Goal: Information Seeking & Learning: Check status

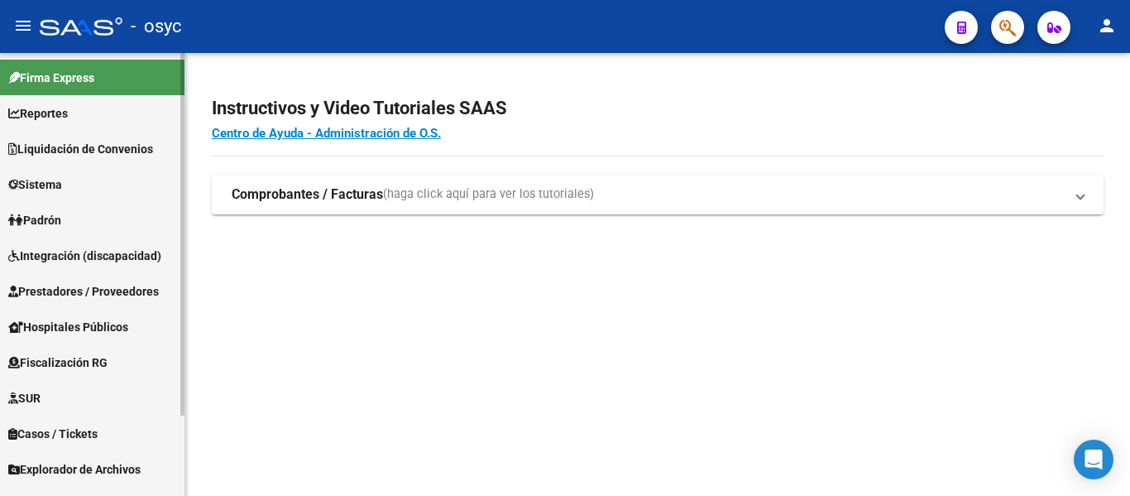
scroll to position [98, 0]
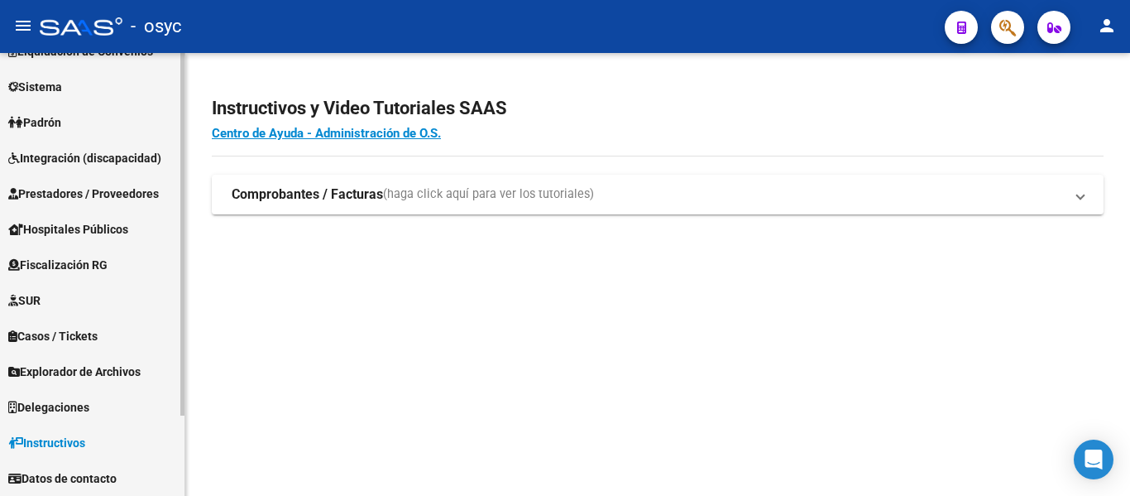
click at [79, 363] on span "Explorador de Archivos" at bounding box center [74, 371] width 132 height 18
click at [84, 419] on link "ARCA" at bounding box center [92, 407] width 185 height 36
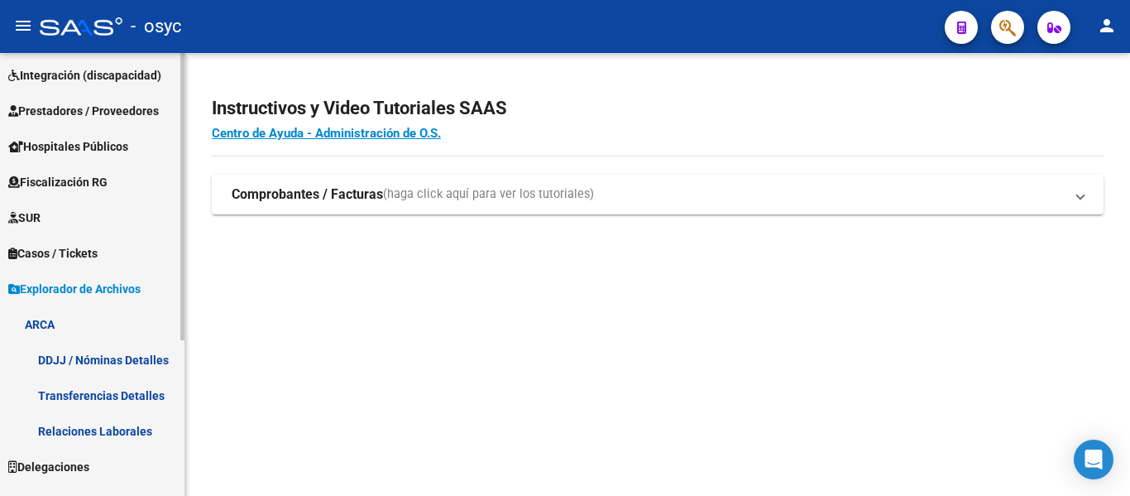
scroll to position [0, 0]
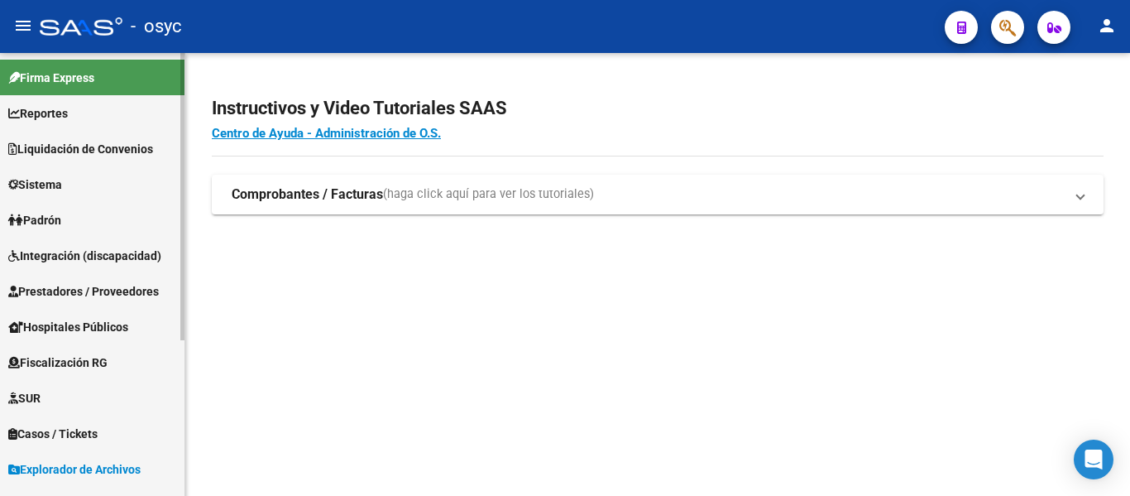
click at [61, 225] on span "Padrón" at bounding box center [34, 220] width 53 height 18
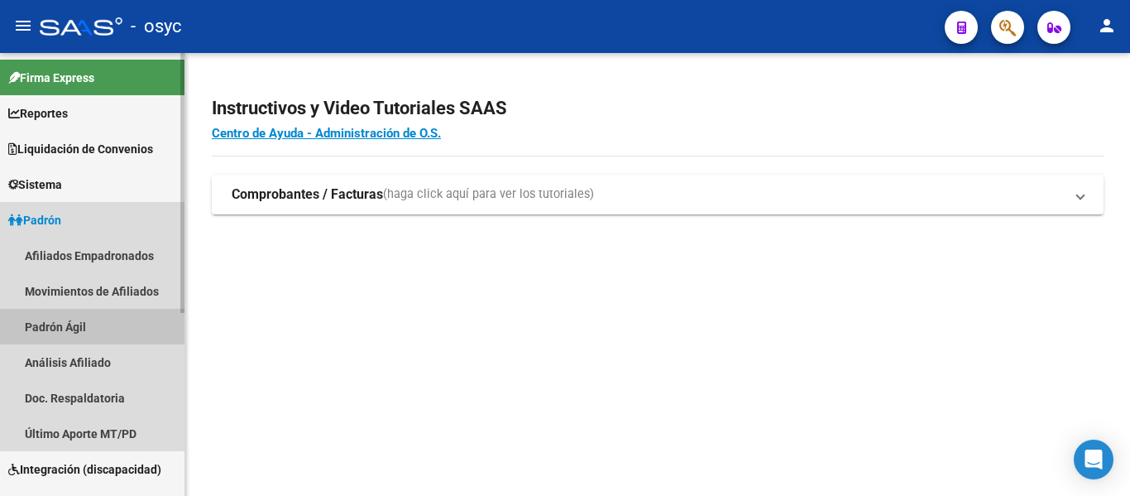
click at [85, 333] on link "Padrón Ágil" at bounding box center [92, 327] width 185 height 36
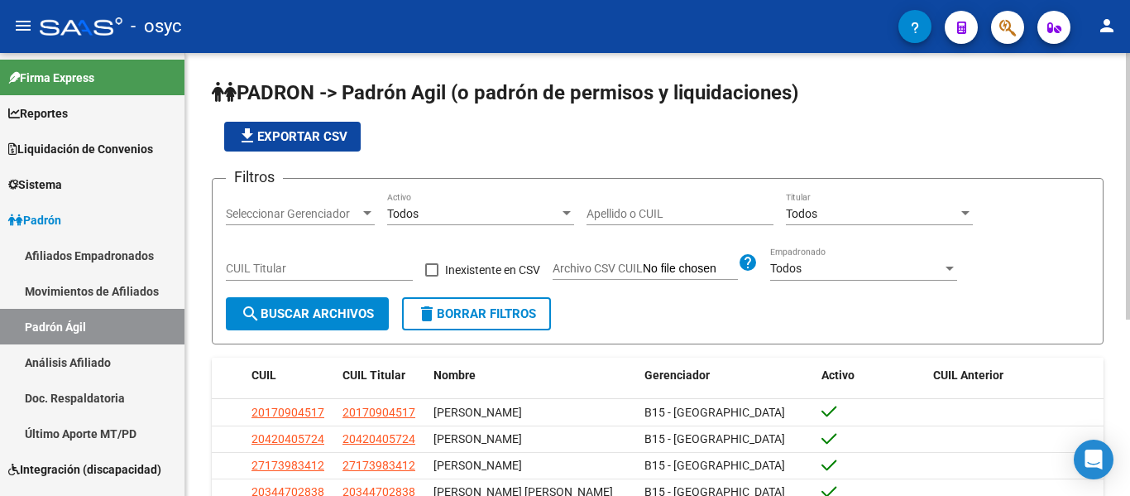
click at [626, 213] on input "Apellido o CUIL" at bounding box center [680, 214] width 187 height 14
paste input "56678150"
type input "56678150"
click at [319, 337] on form "Filtros Seleccionar Gerenciador Seleccionar Gerenciador Todos Activo 56678150 A…" at bounding box center [658, 261] width 892 height 166
click at [315, 325] on button "search Buscar Archivos" at bounding box center [307, 313] width 163 height 33
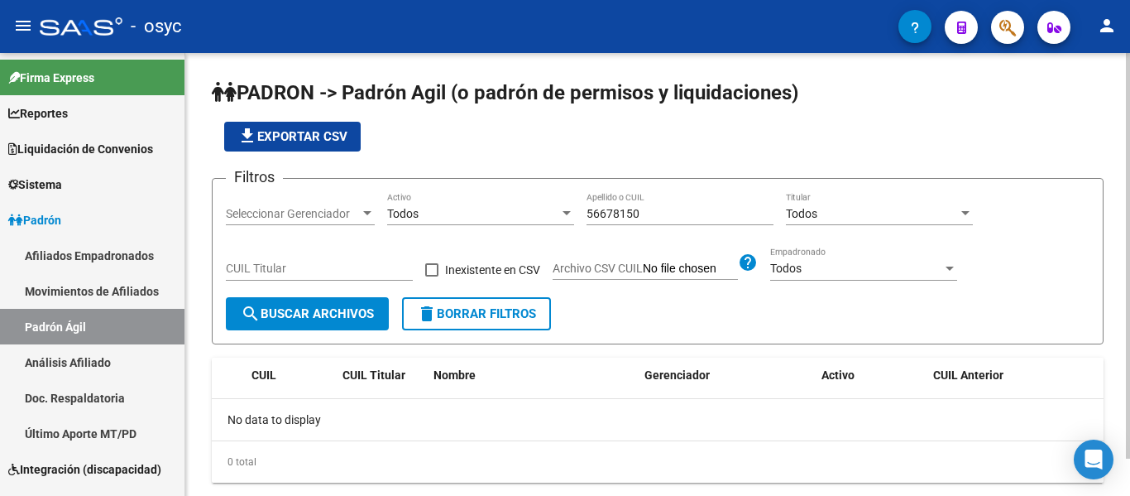
drag, startPoint x: 113, startPoint y: 265, endPoint x: 187, endPoint y: 285, distance: 76.3
click at [113, 265] on link "Afiliados Empadronados" at bounding box center [92, 255] width 185 height 36
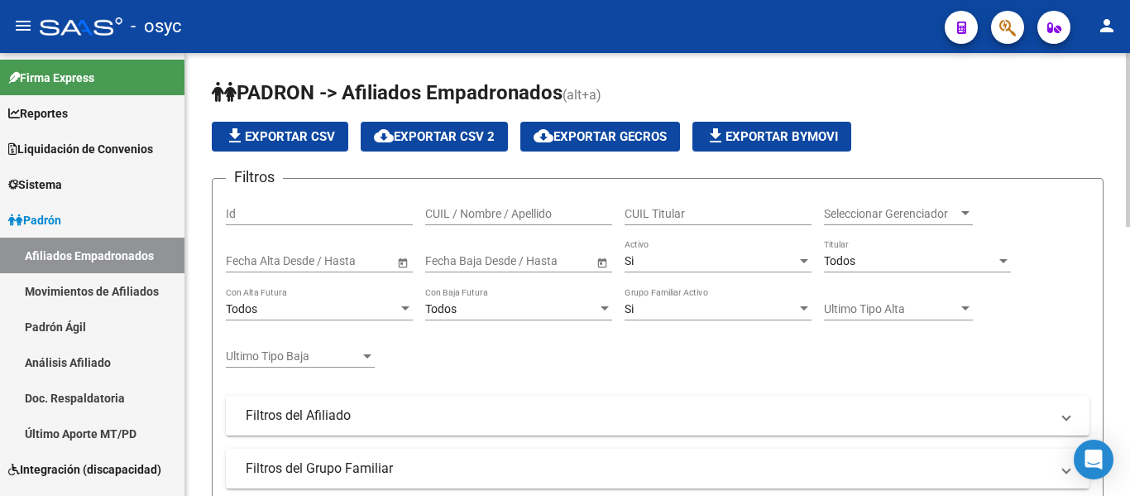
click at [566, 215] on input "CUIL / Nombre / Apellido" at bounding box center [518, 214] width 187 height 14
paste input "56678150"
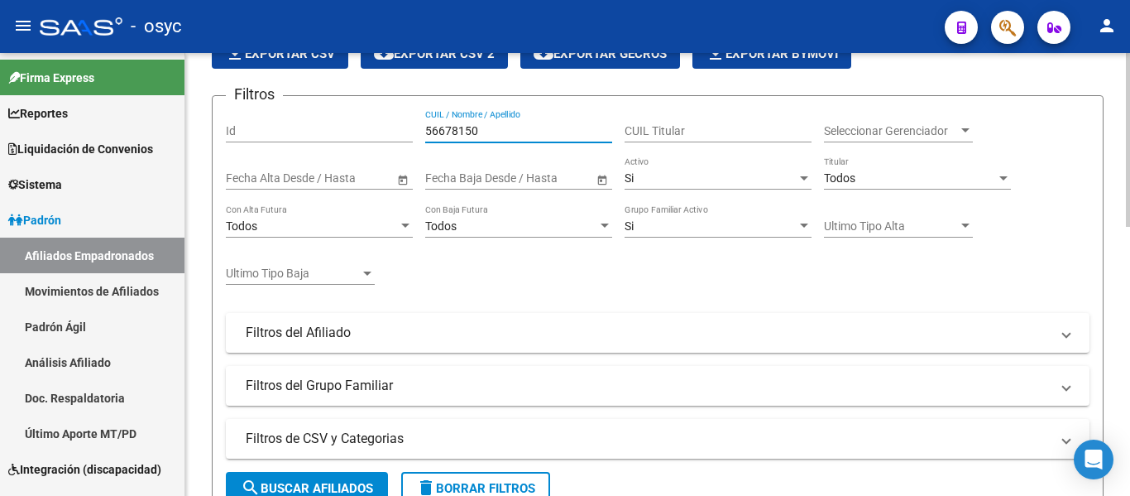
scroll to position [166, 0]
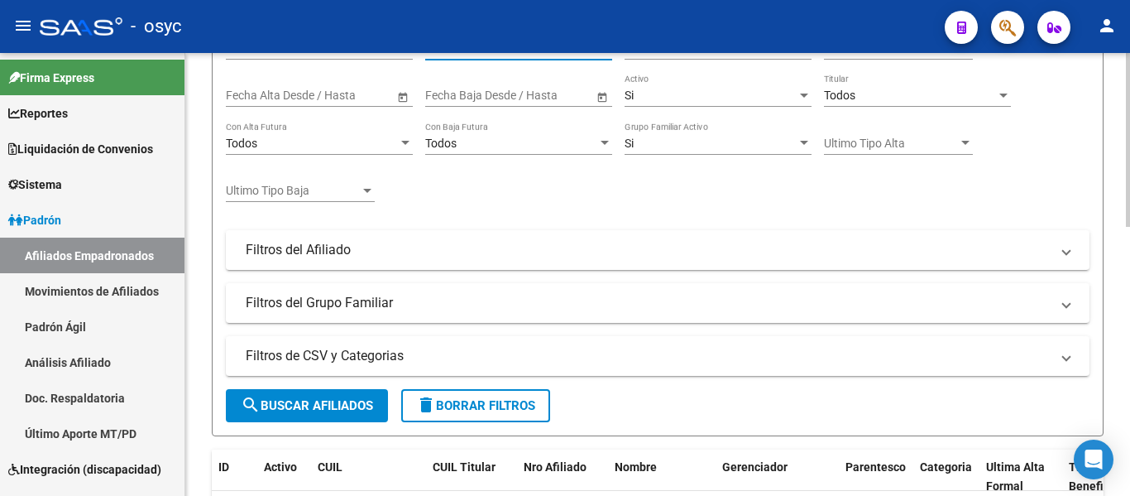
type input "56678150"
click at [295, 417] on button "search Buscar Afiliados" at bounding box center [307, 405] width 162 height 33
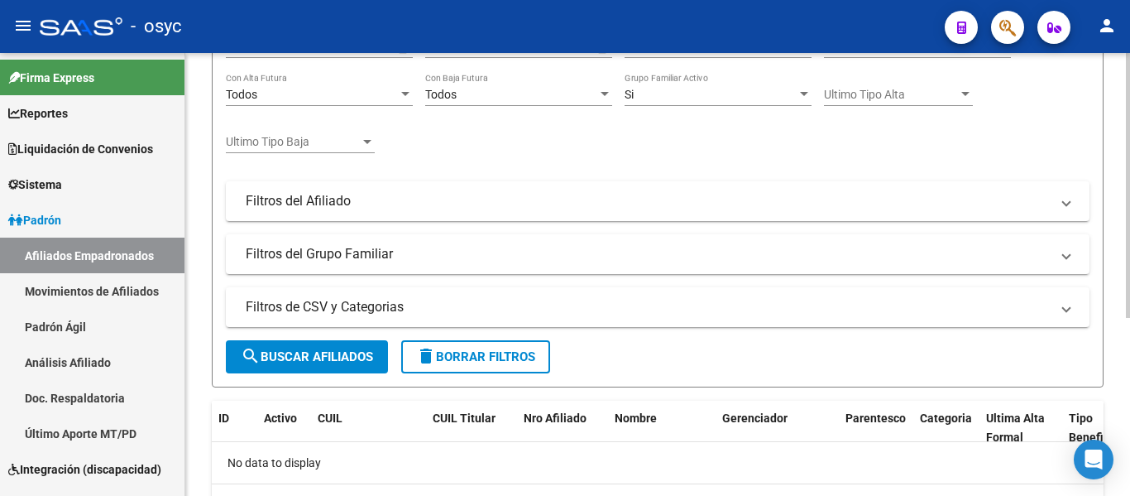
scroll to position [49, 0]
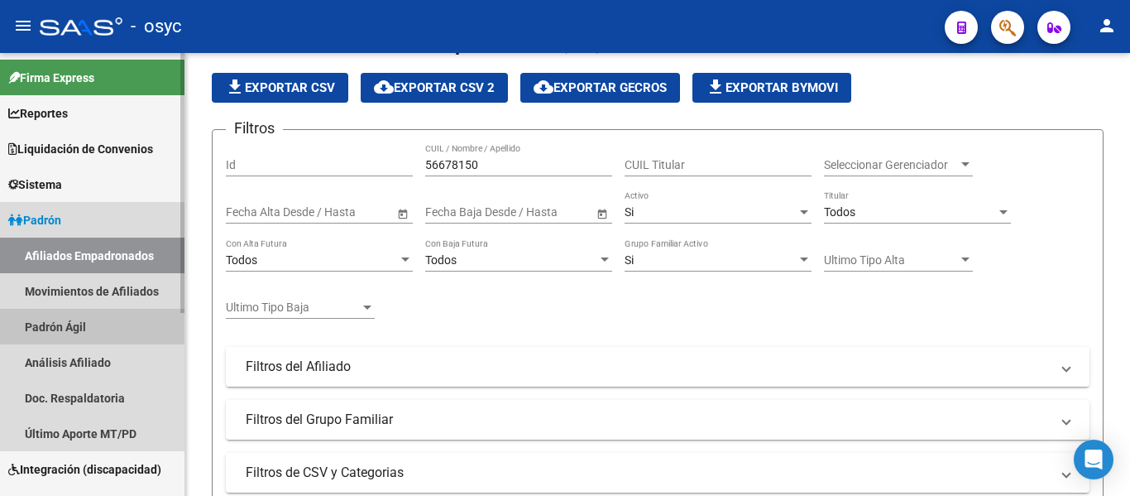
click at [68, 331] on link "Padrón Ágil" at bounding box center [92, 327] width 185 height 36
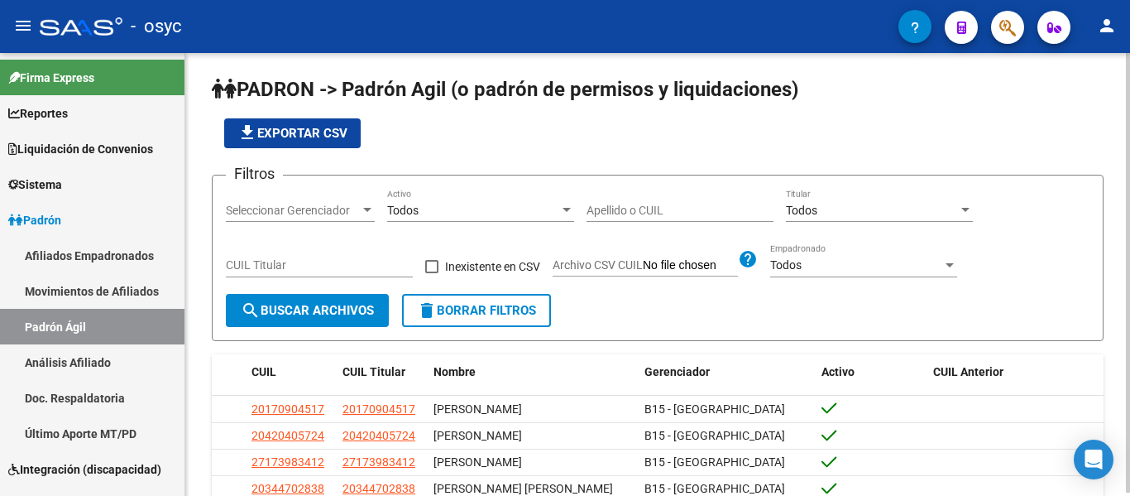
scroll to position [49, 0]
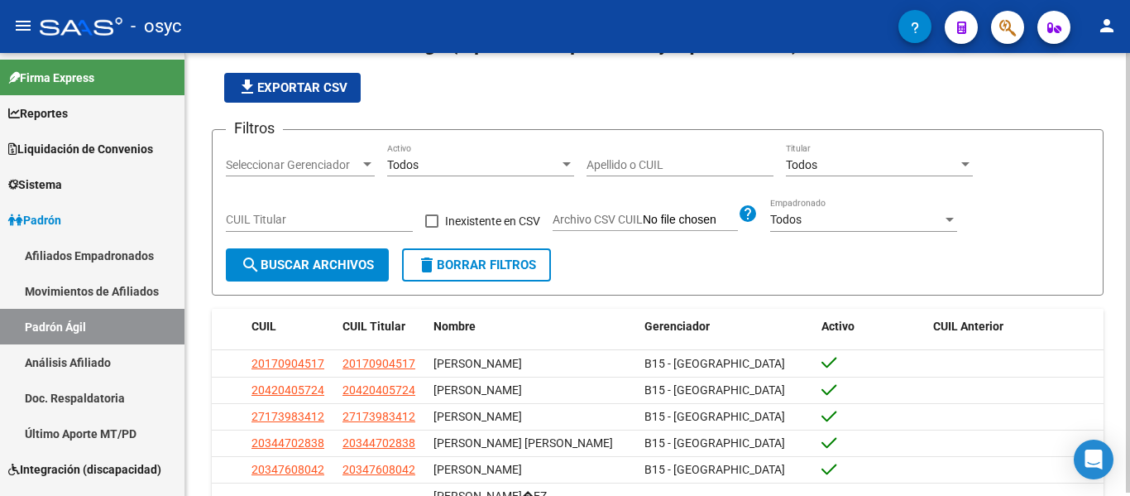
click at [625, 217] on span "Archivo CSV CUIL" at bounding box center [598, 219] width 90 height 13
click at [643, 217] on input "Archivo CSV CUIL" at bounding box center [690, 220] width 95 height 15
click at [717, 160] on input "Apellido o CUIL" at bounding box center [680, 165] width 187 height 14
paste input "25452456"
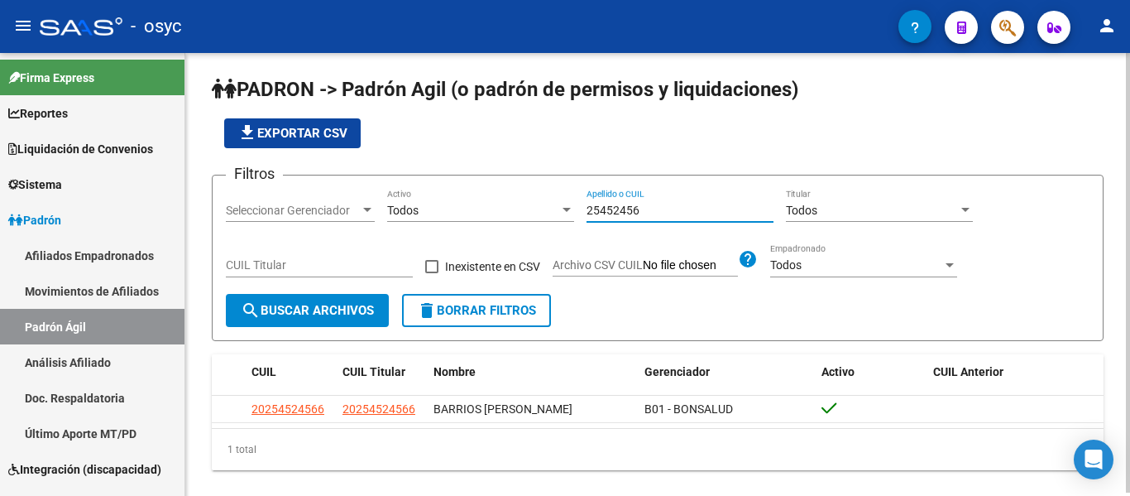
scroll to position [33, 0]
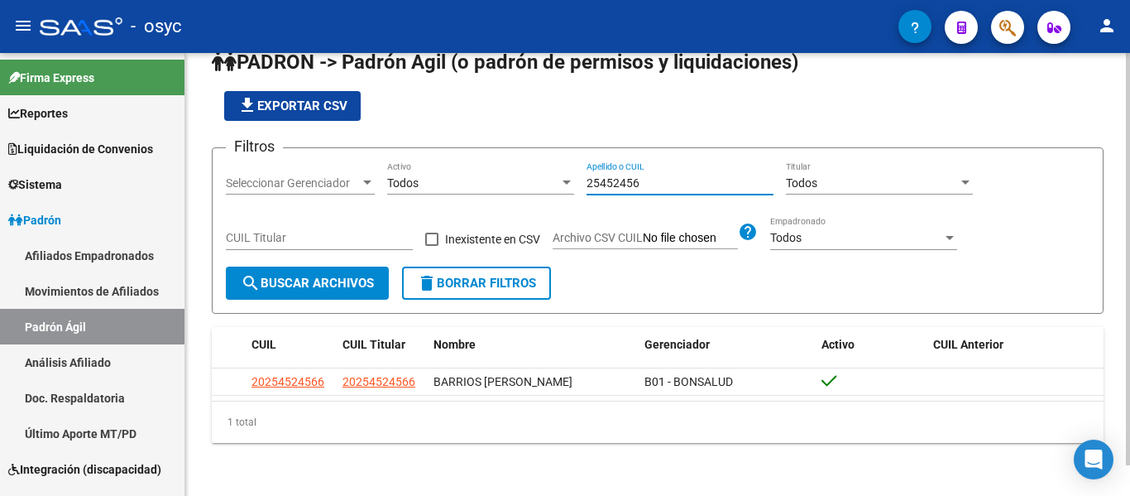
click at [606, 187] on input "25452456" at bounding box center [680, 183] width 187 height 14
paste input "46699620"
type input "46699620"
click at [358, 281] on span "search Buscar Archivos" at bounding box center [307, 283] width 133 height 15
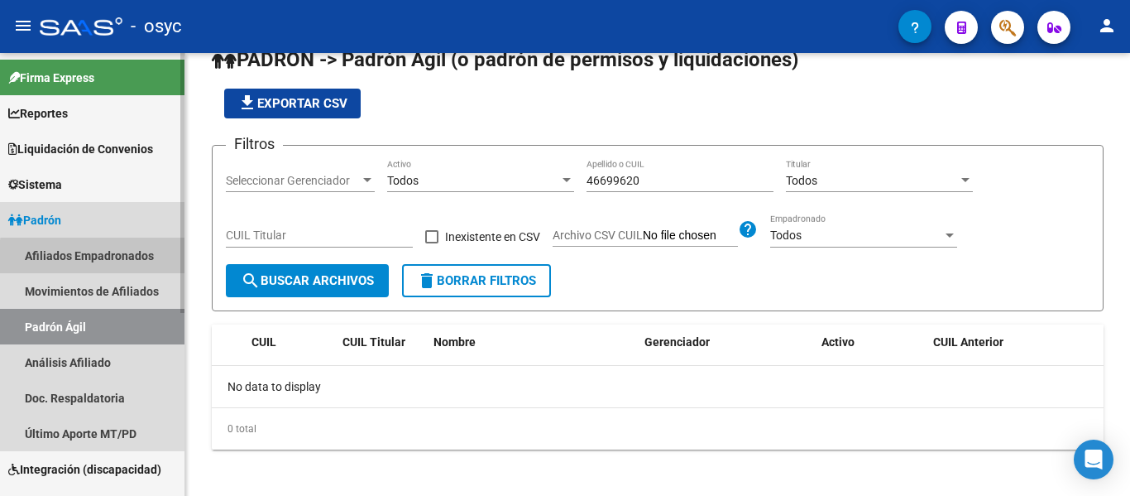
click at [116, 259] on link "Afiliados Empadronados" at bounding box center [92, 255] width 185 height 36
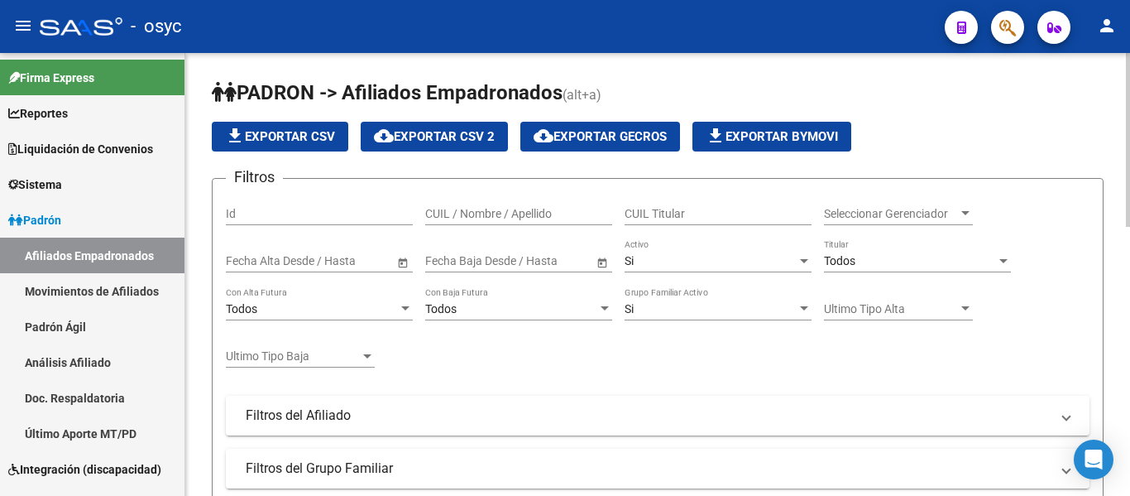
click at [566, 213] on input "CUIL / Nombre / Apellido" at bounding box center [518, 214] width 187 height 14
paste input "46699620"
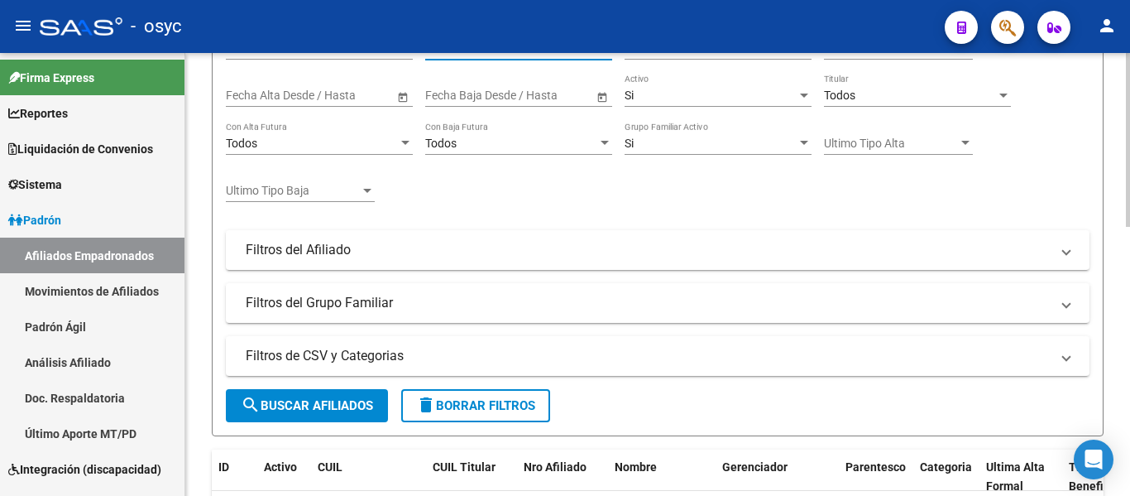
type input "46699620"
click at [351, 396] on button "search Buscar Afiliados" at bounding box center [307, 405] width 162 height 33
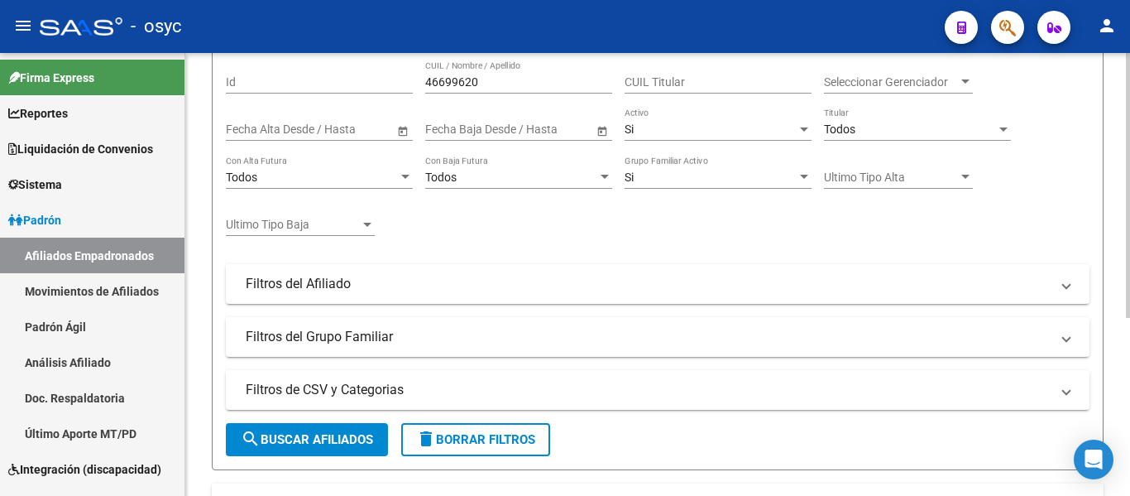
scroll to position [0, 0]
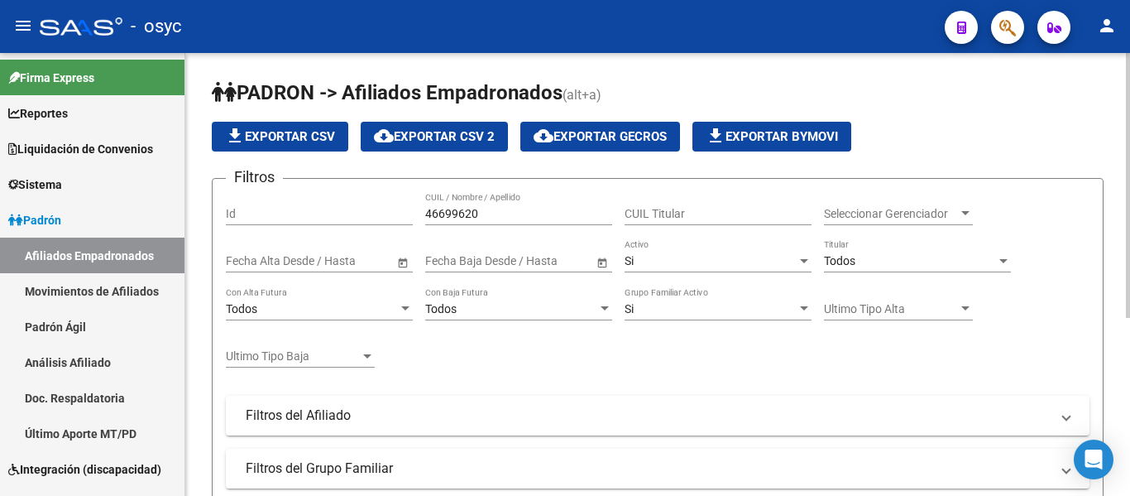
click at [521, 204] on div "46699620 CUIL / Nombre / Apellido" at bounding box center [518, 208] width 187 height 33
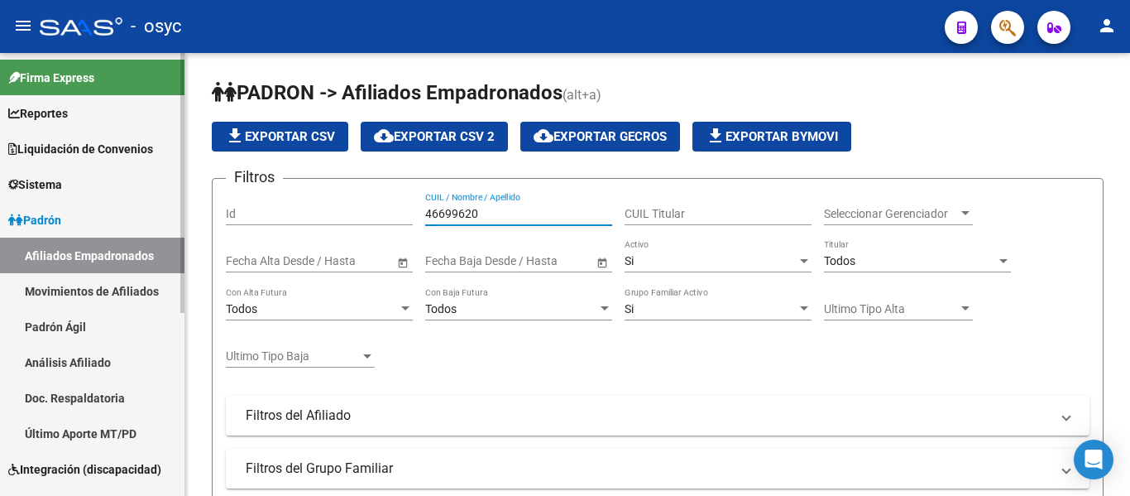
click at [98, 347] on link "Análisis Afiliado" at bounding box center [92, 362] width 185 height 36
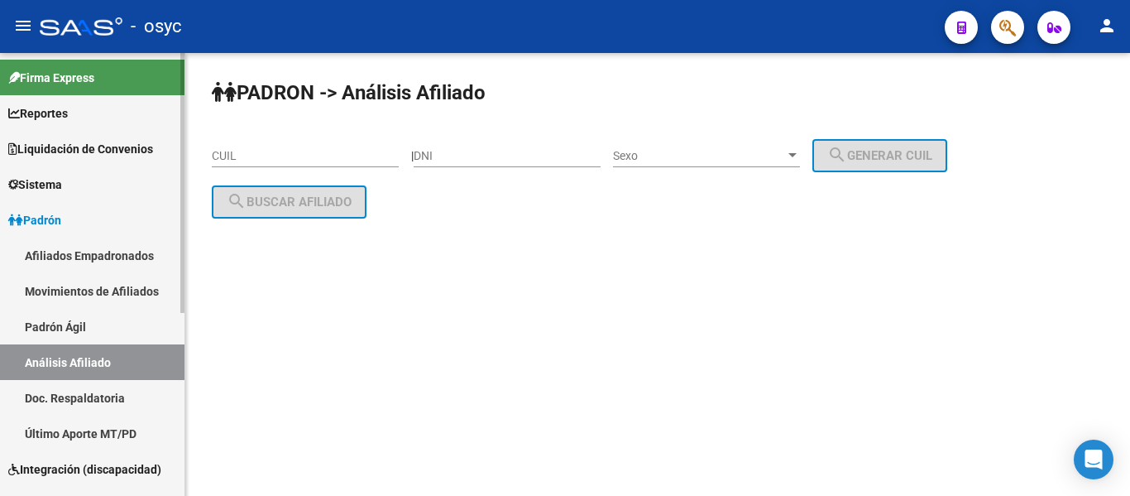
click at [123, 336] on link "Padrón Ágil" at bounding box center [92, 327] width 185 height 36
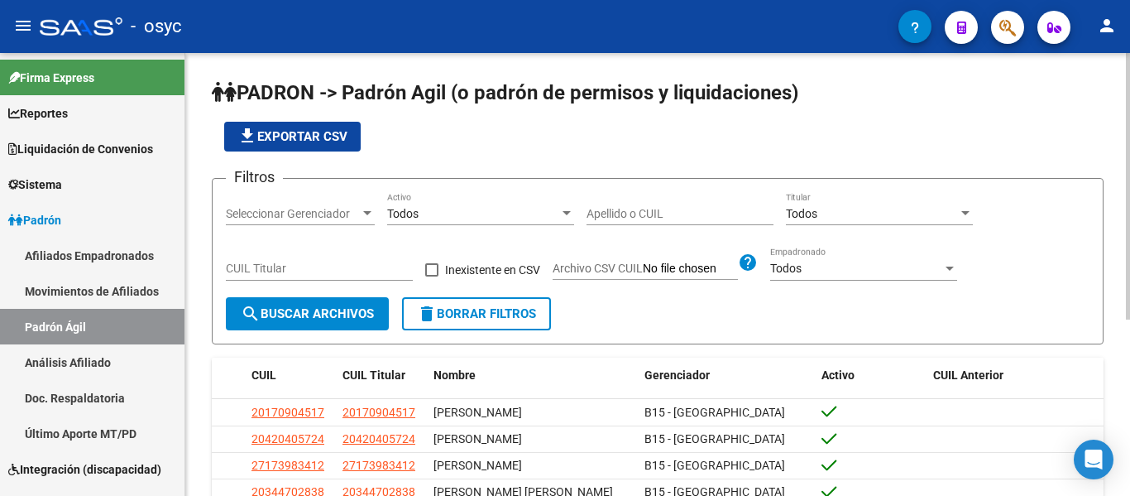
click at [607, 207] on input "Apellido o CUIL" at bounding box center [680, 214] width 187 height 14
paste input "52027504"
type input "52027504"
click at [324, 300] on button "search Buscar Archivos" at bounding box center [307, 313] width 163 height 33
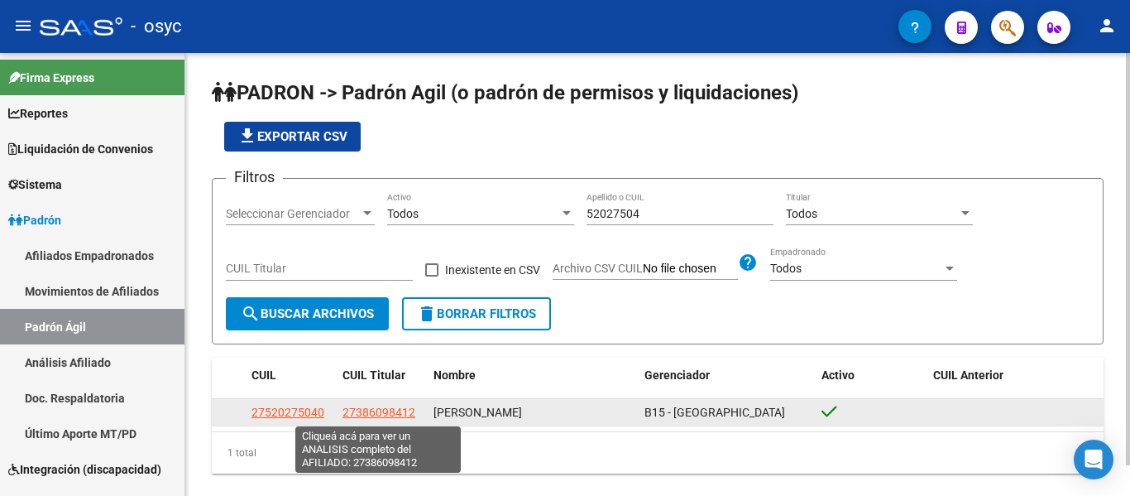
click at [379, 411] on span "27386098412" at bounding box center [379, 411] width 73 height 13
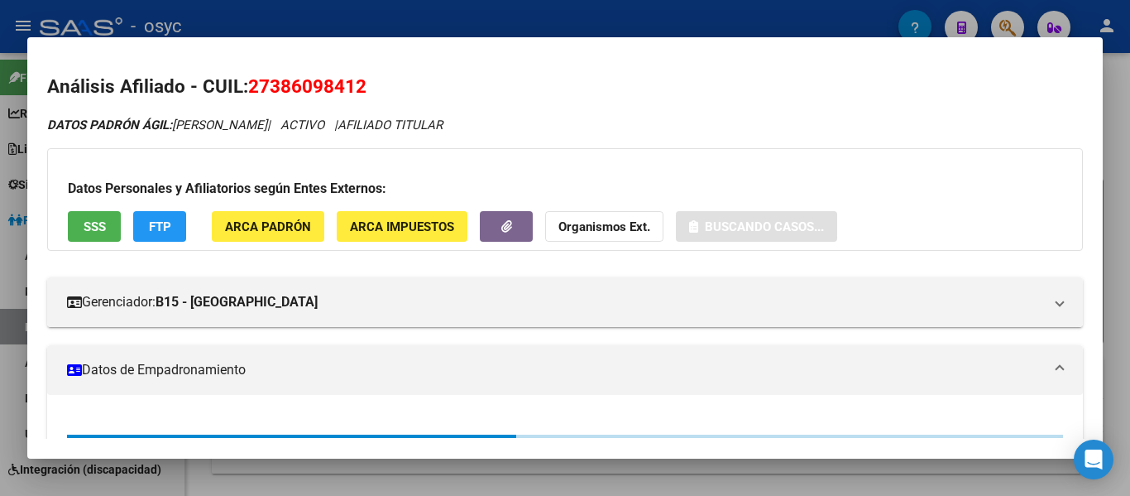
click at [273, 87] on span "27386098412" at bounding box center [307, 86] width 118 height 22
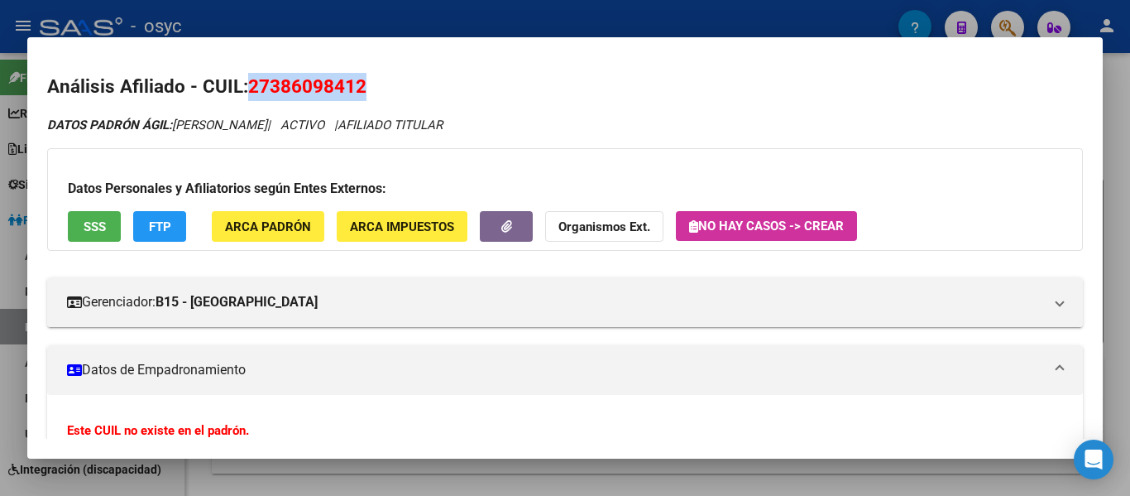
click at [273, 87] on span "27386098412" at bounding box center [307, 86] width 118 height 22
copy span "27386098412"
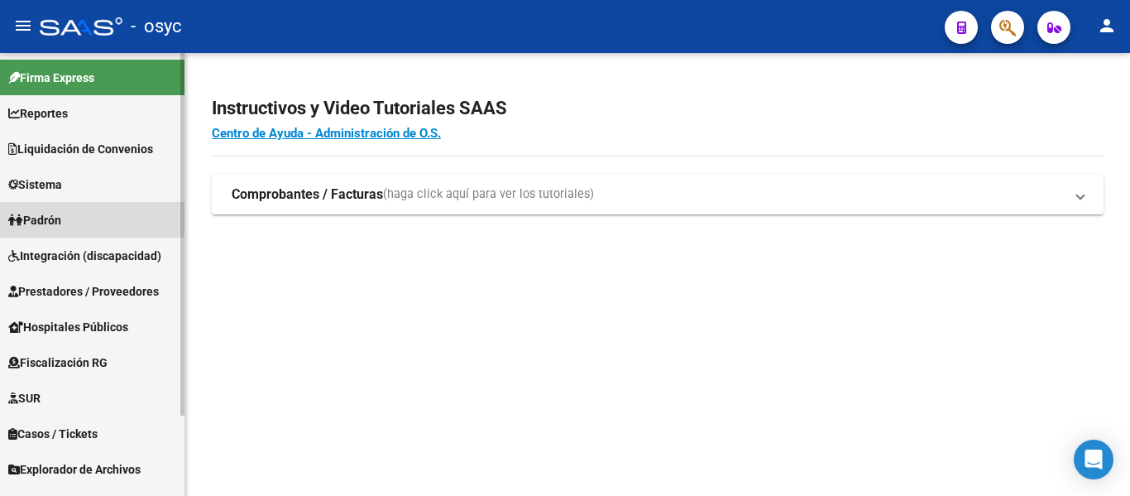
click at [61, 216] on span "Padrón" at bounding box center [34, 220] width 53 height 18
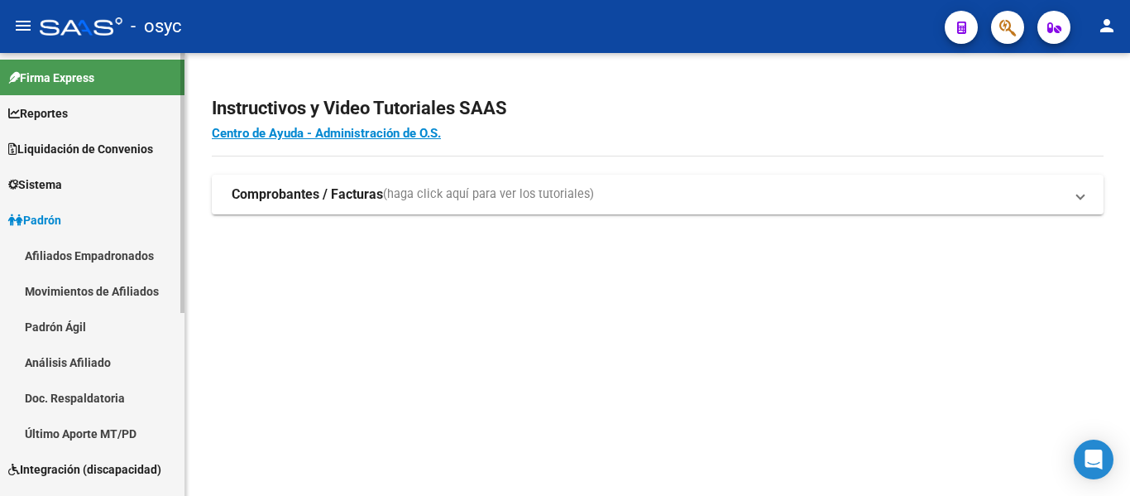
click at [89, 324] on link "Padrón Ágil" at bounding box center [92, 327] width 185 height 36
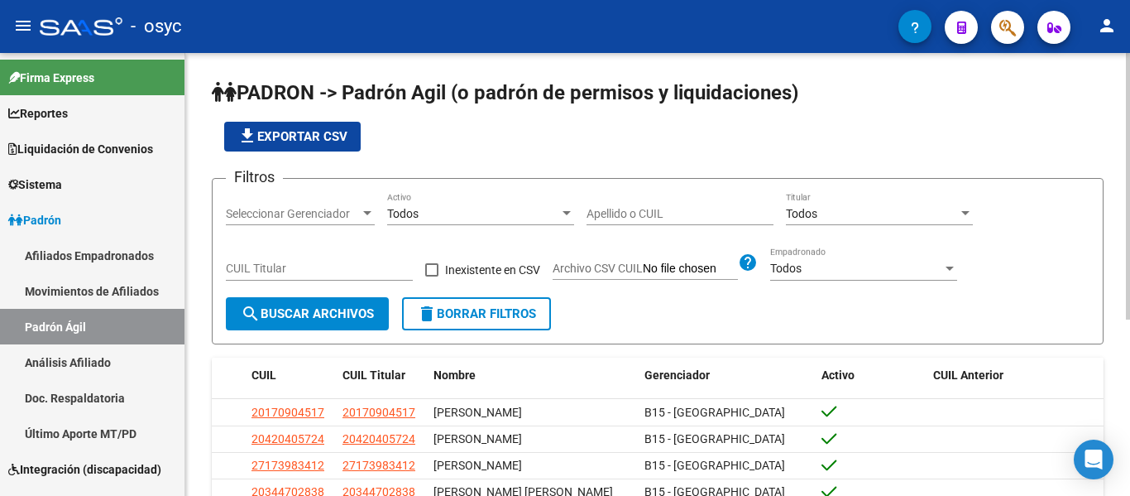
click at [630, 233] on div "Apellido o CUIL" at bounding box center [680, 215] width 187 height 47
click at [635, 213] on input "Apellido o CUIL" at bounding box center [680, 214] width 187 height 14
paste input "25872954"
click at [276, 300] on button "search Buscar Archivos" at bounding box center [307, 313] width 163 height 33
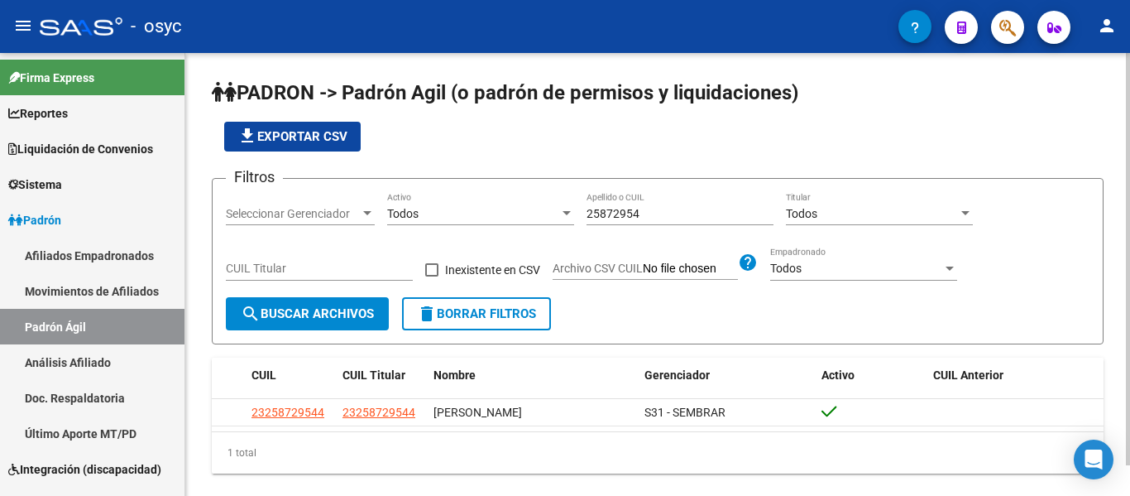
click at [622, 204] on div "25872954 Apellido o CUIL" at bounding box center [680, 208] width 187 height 33
click at [629, 213] on input "25872954" at bounding box center [680, 214] width 187 height 14
paste input "0388676907"
click at [331, 314] on span "search Buscar Archivos" at bounding box center [307, 313] width 133 height 15
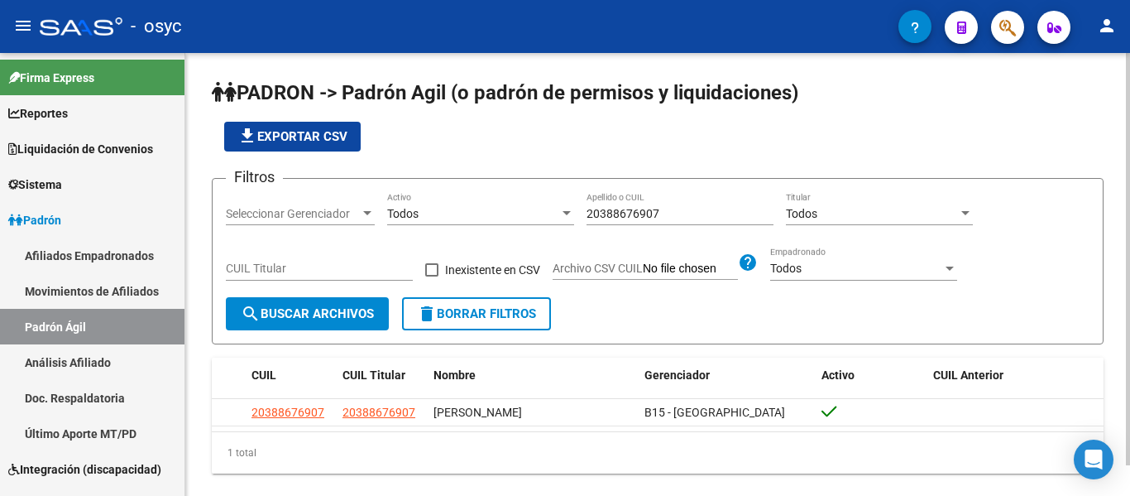
click at [619, 223] on div "20388676907 Apellido o CUIL" at bounding box center [680, 208] width 187 height 33
click at [621, 217] on input "20388676907" at bounding box center [680, 214] width 187 height 14
paste input "32012363"
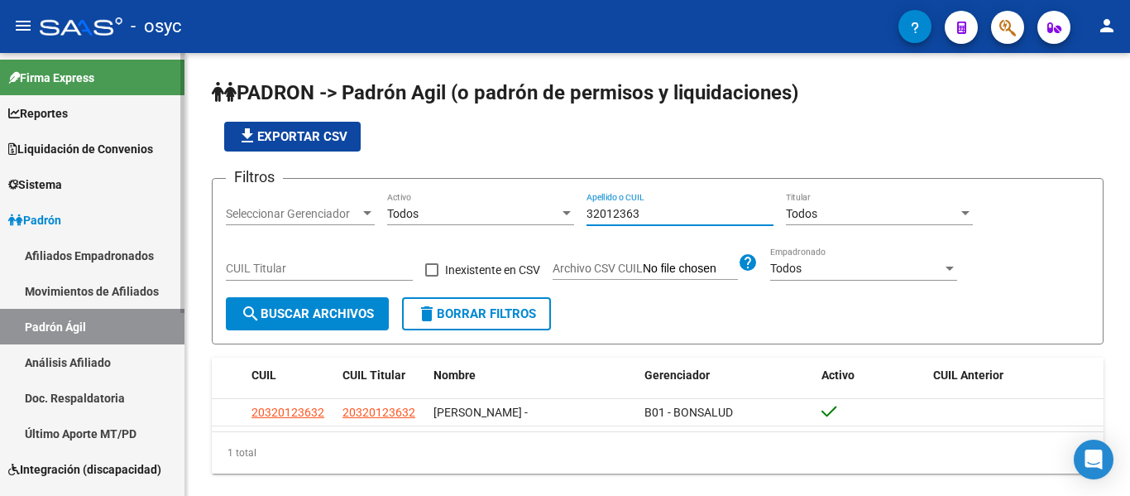
type input "32012363"
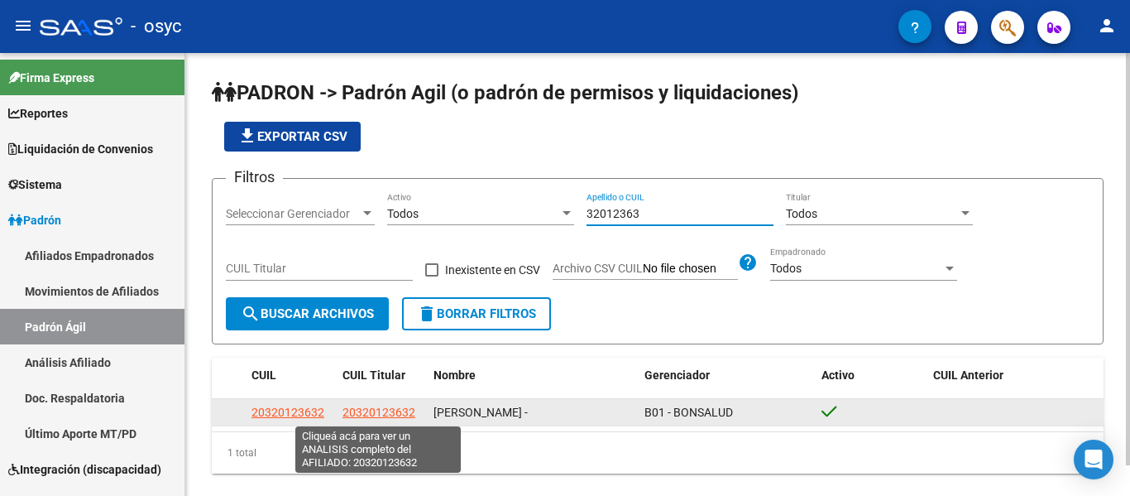
click at [398, 415] on span "20320123632" at bounding box center [379, 411] width 73 height 13
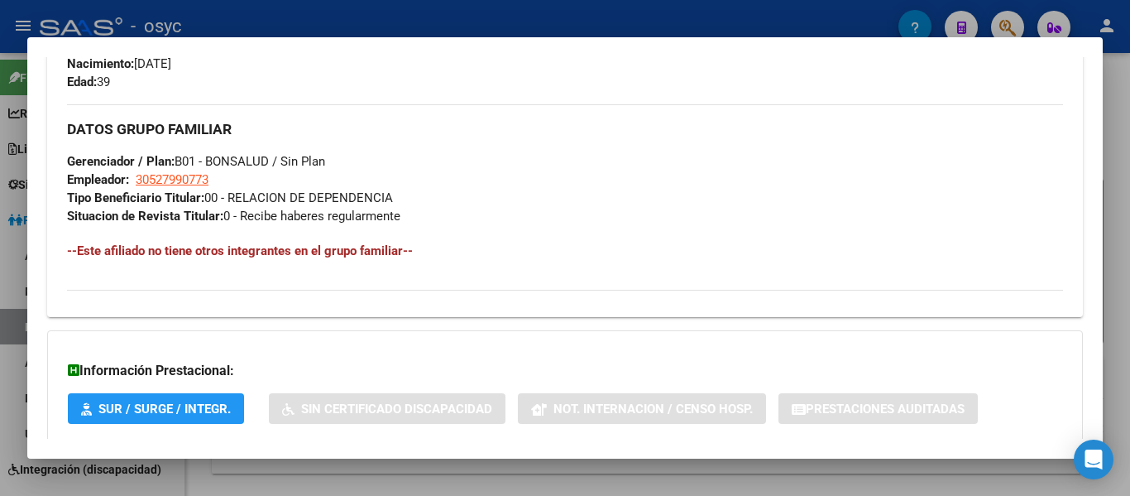
scroll to position [841, 0]
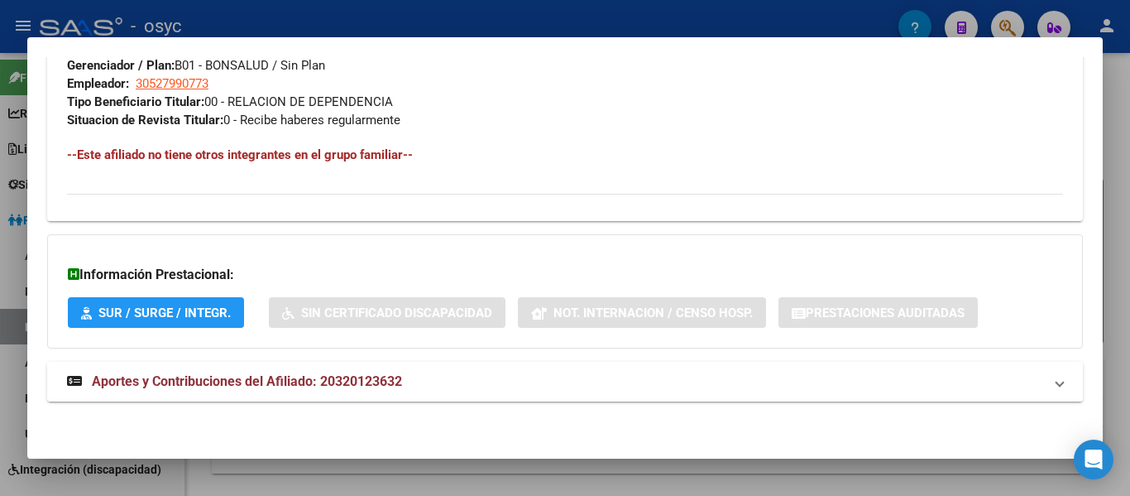
click at [437, 382] on mat-panel-title "Aportes y Contribuciones del Afiliado: 20320123632" at bounding box center [555, 382] width 976 height 20
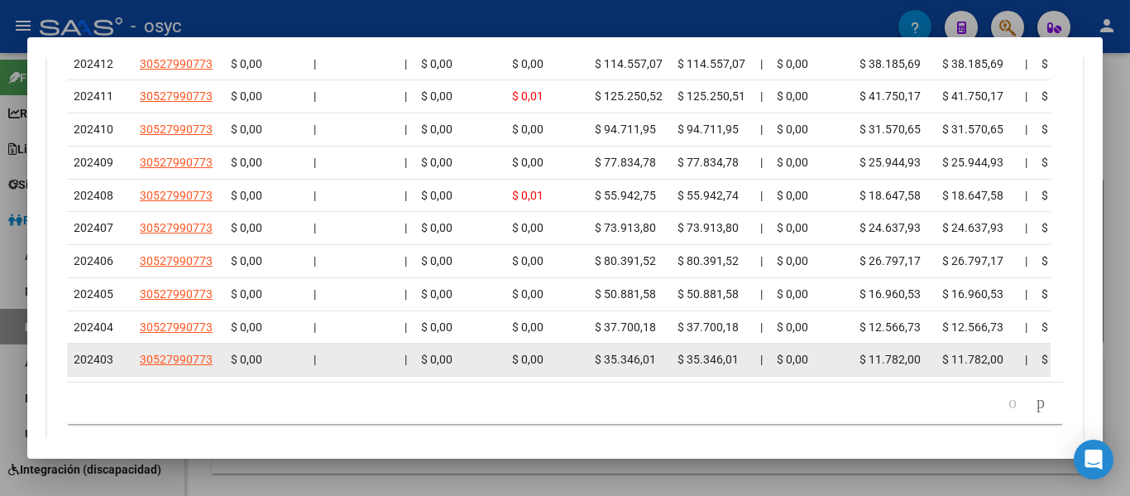
scroll to position [1659, 0]
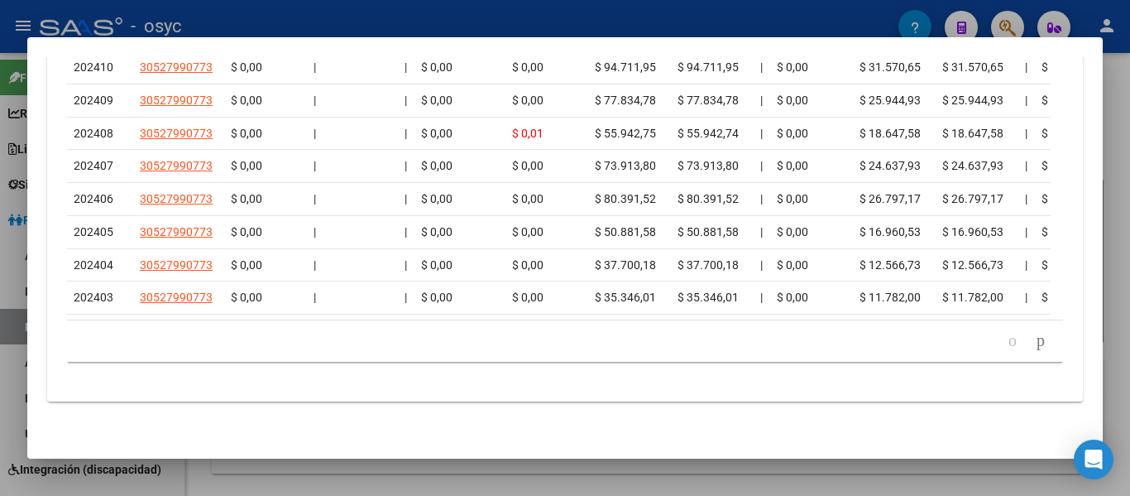
click at [588, 474] on div at bounding box center [565, 248] width 1130 height 496
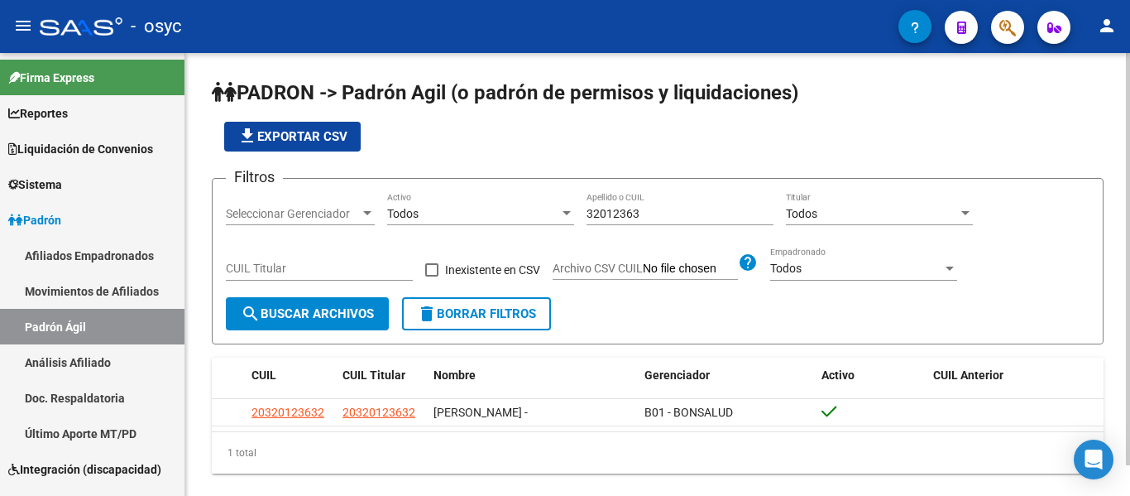
click at [612, 202] on div "32012363 Apellido o CUIL" at bounding box center [680, 208] width 187 height 33
click at [616, 209] on input "32012363" at bounding box center [680, 214] width 187 height 14
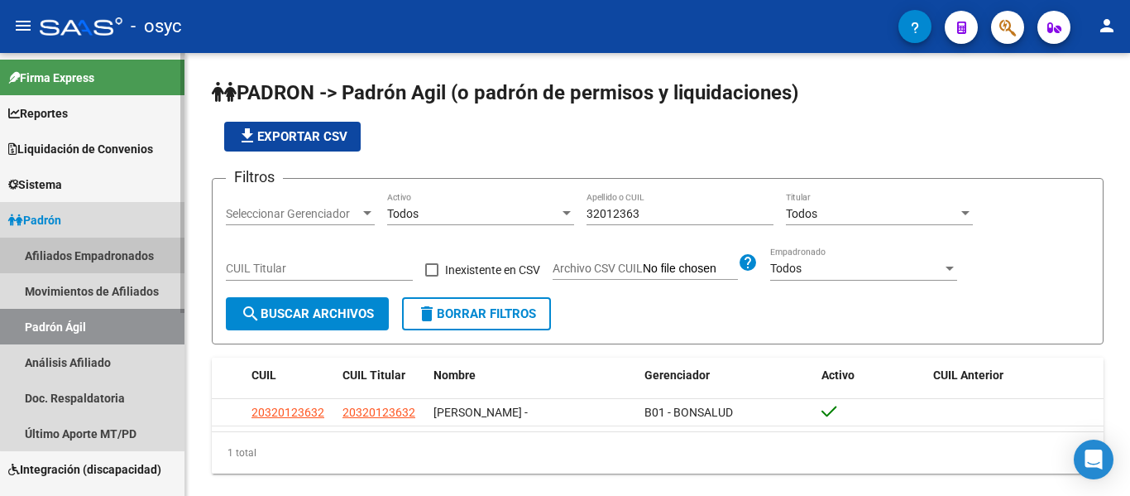
click at [111, 241] on link "Afiliados Empadronados" at bounding box center [92, 255] width 185 height 36
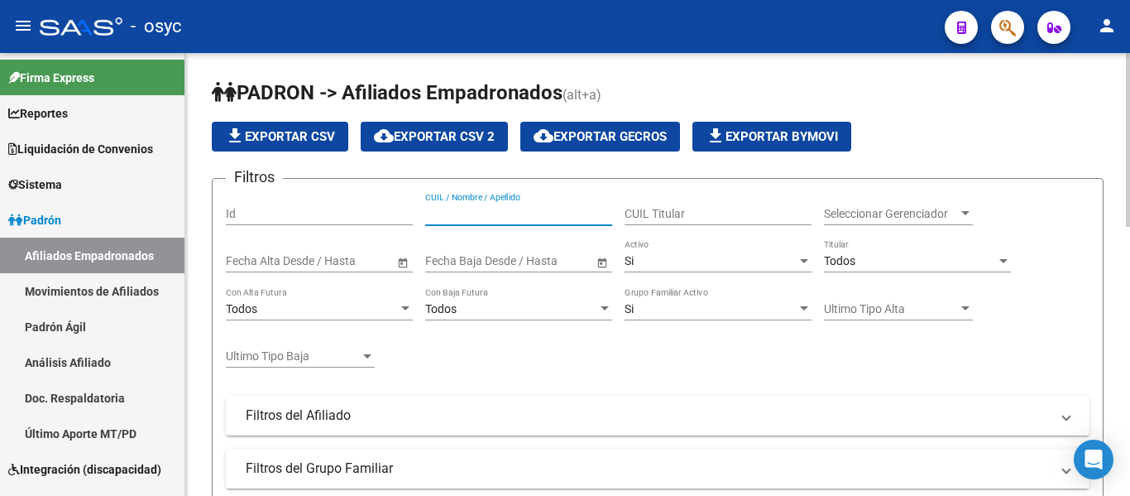
click at [559, 218] on input "CUIL / Nombre / Apellido" at bounding box center [518, 214] width 187 height 14
paste input "32012363"
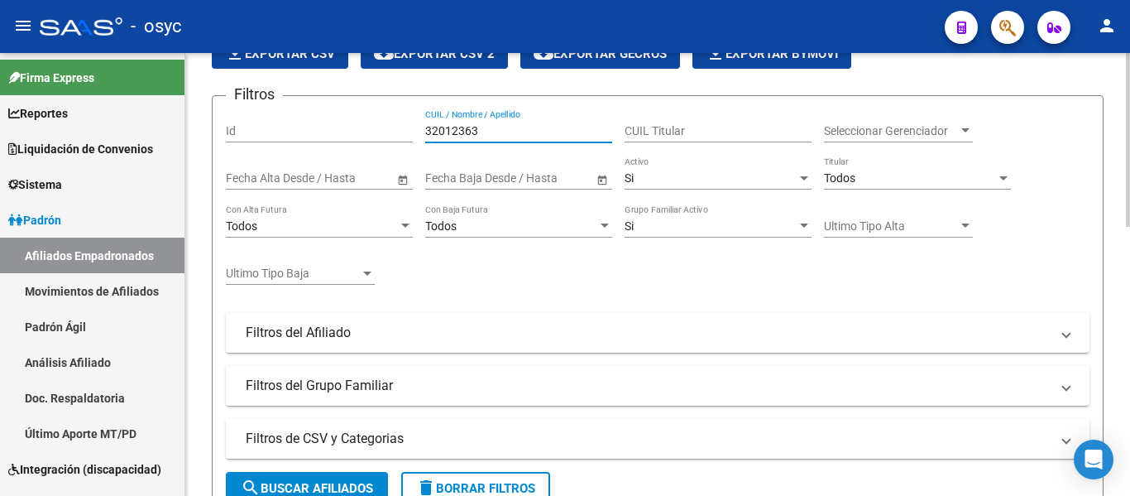
scroll to position [166, 0]
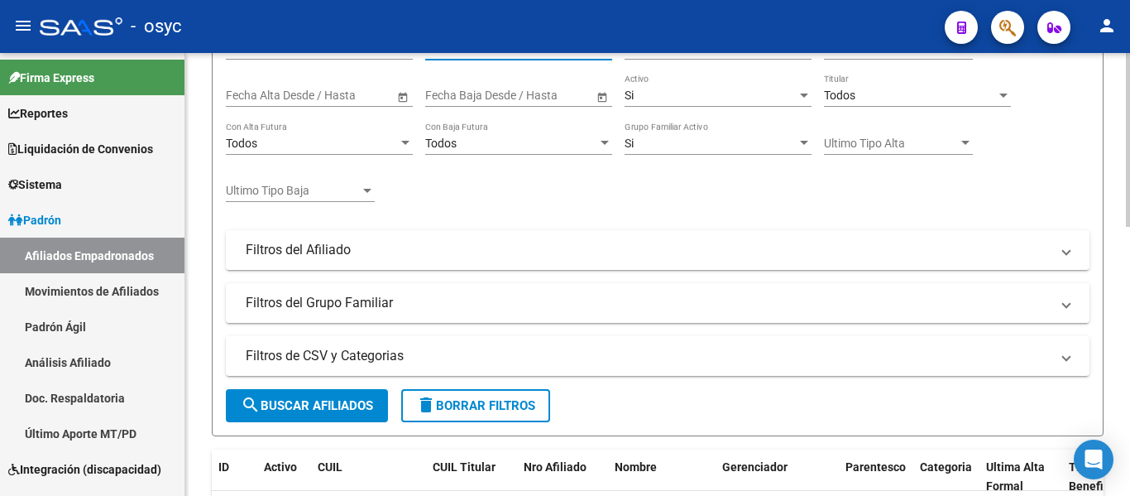
type input "32012363"
click at [358, 395] on button "search Buscar Afiliados" at bounding box center [307, 405] width 162 height 33
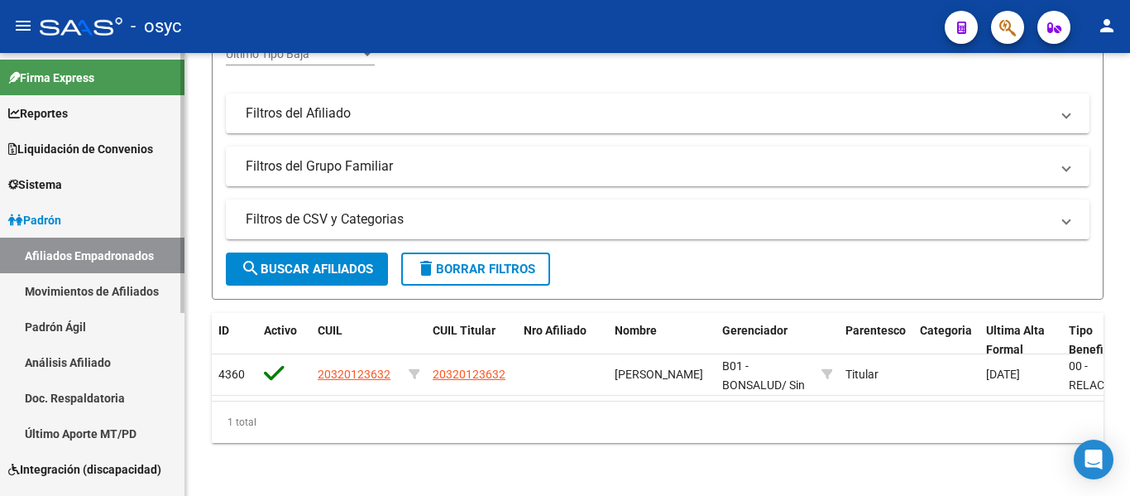
click at [126, 287] on link "Movimientos de Afiliados" at bounding box center [92, 291] width 185 height 36
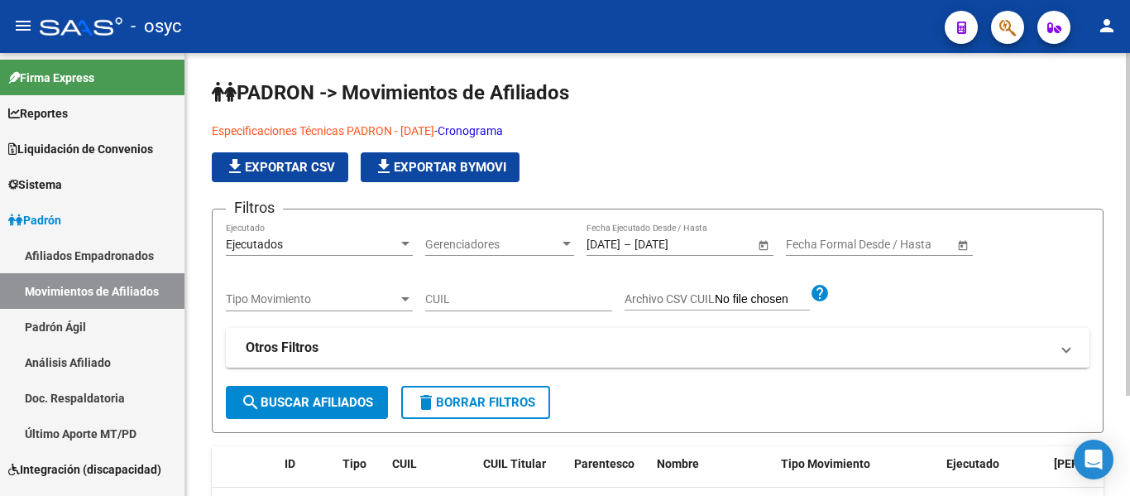
click at [475, 301] on input "CUIL" at bounding box center [518, 299] width 187 height 14
paste input "32012363"
type input "32012363"
click at [344, 417] on button "search Buscar Afiliados" at bounding box center [307, 402] width 162 height 33
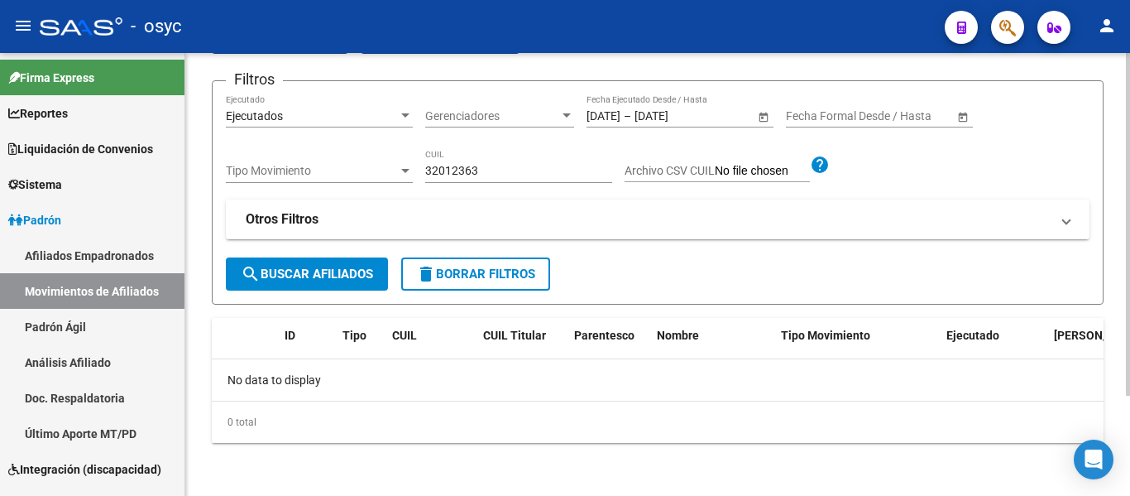
scroll to position [46, 0]
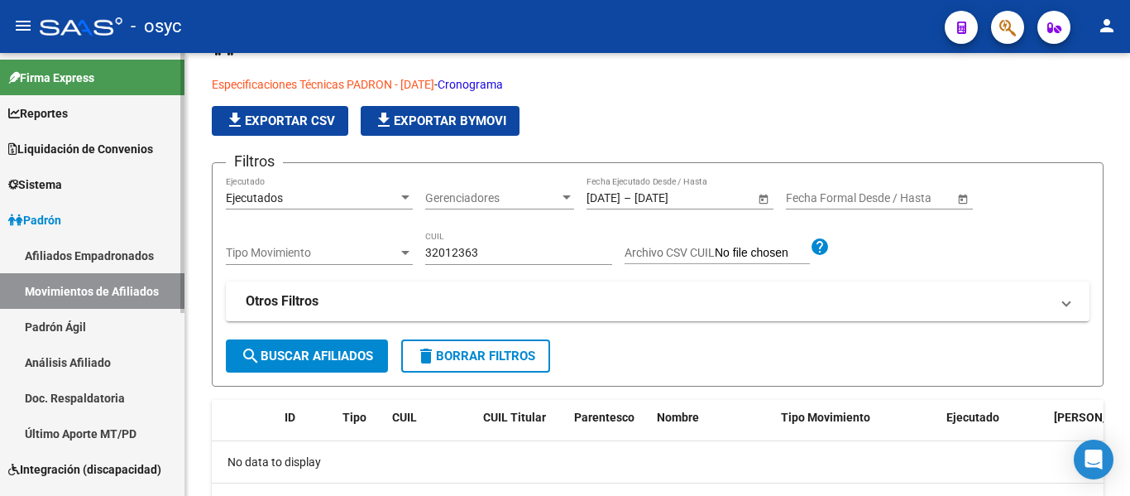
click at [97, 332] on link "Padrón Ágil" at bounding box center [92, 327] width 185 height 36
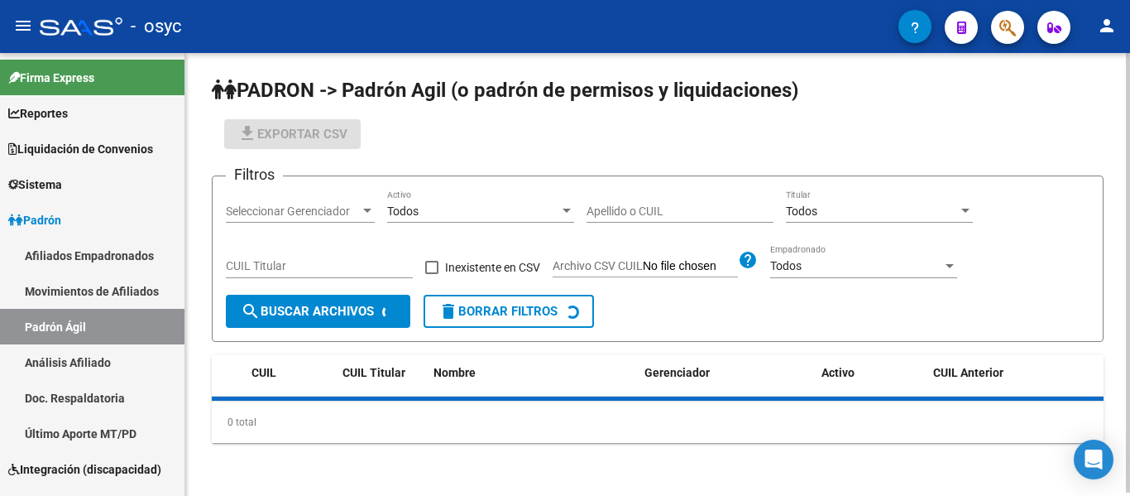
click at [627, 205] on div "Filtros Seleccionar Gerenciador Seleccionar Gerenciador Todos Activo Apellido o…" at bounding box center [658, 241] width 864 height 105
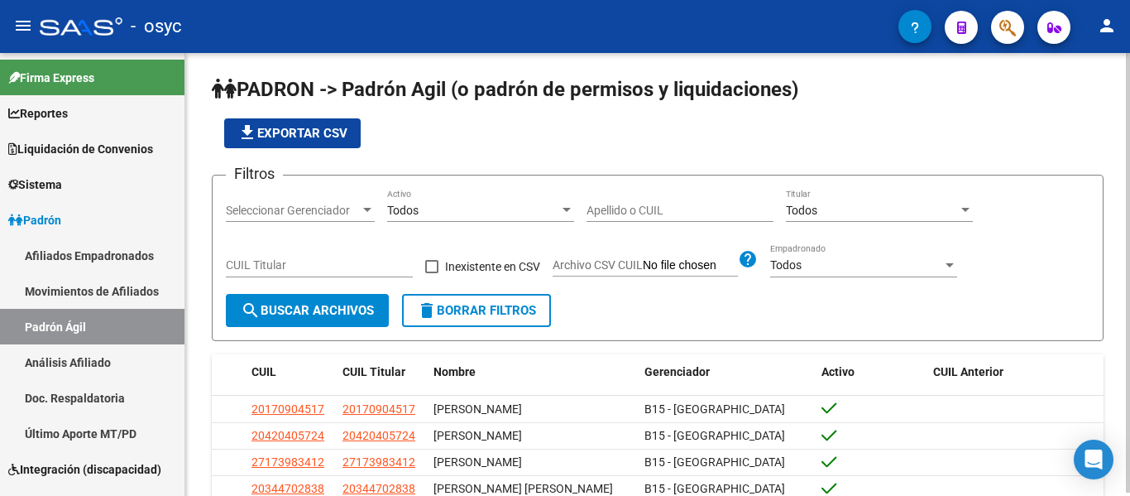
scroll to position [46, 0]
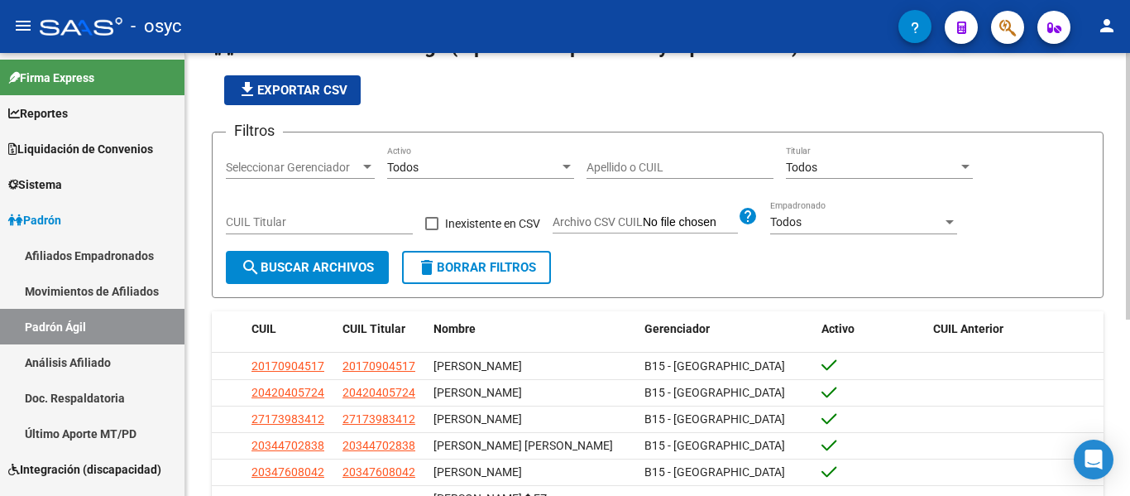
click at [635, 164] on input "Apellido o CUIL" at bounding box center [680, 168] width 187 height 14
paste input "50083785"
type input "50083785"
click at [285, 275] on span "search Buscar Archivos" at bounding box center [307, 267] width 133 height 15
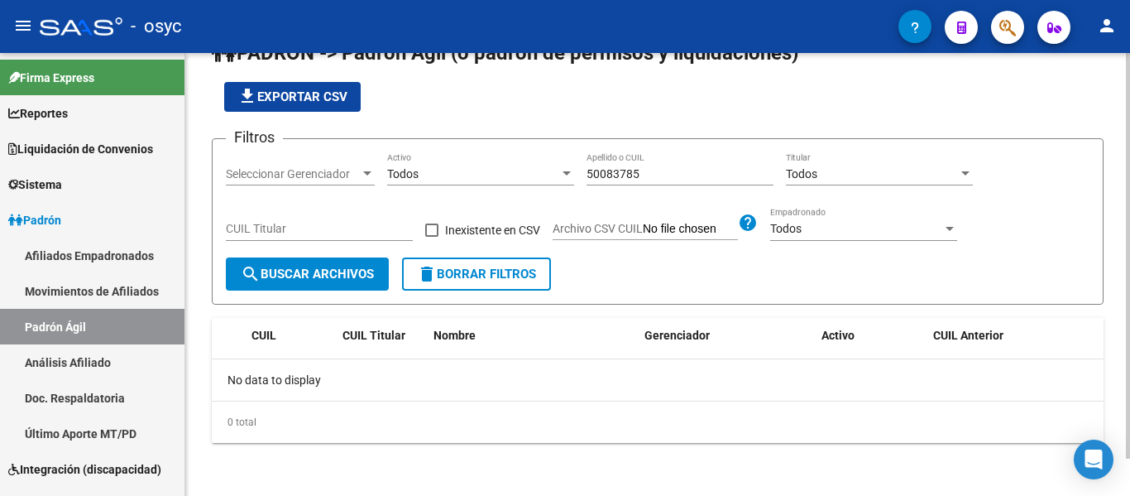
scroll to position [41, 0]
click at [129, 245] on link "Afiliados Empadronados" at bounding box center [92, 255] width 185 height 36
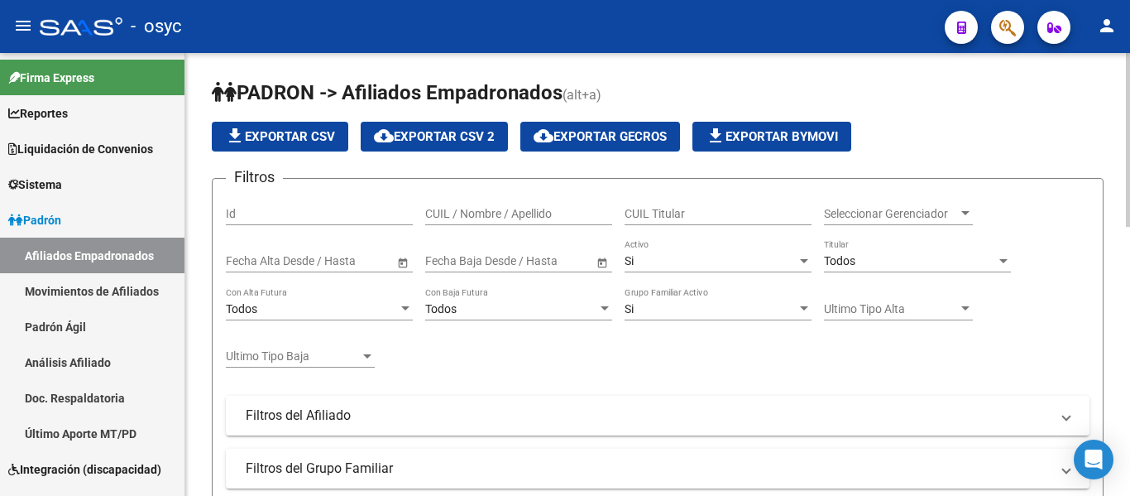
click at [497, 221] on div "CUIL / Nombre / Apellido" at bounding box center [518, 208] width 187 height 33
paste input "50083785"
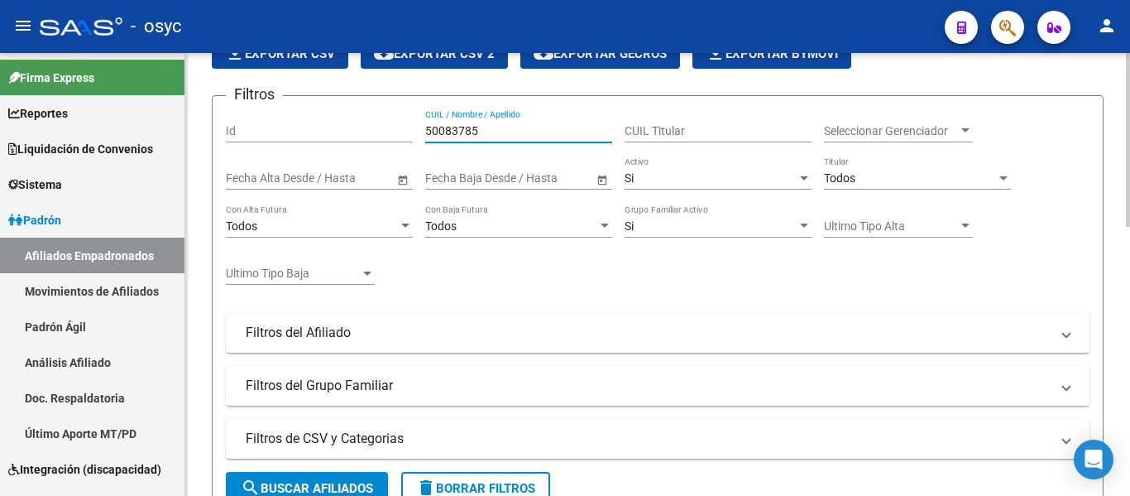
scroll to position [166, 0]
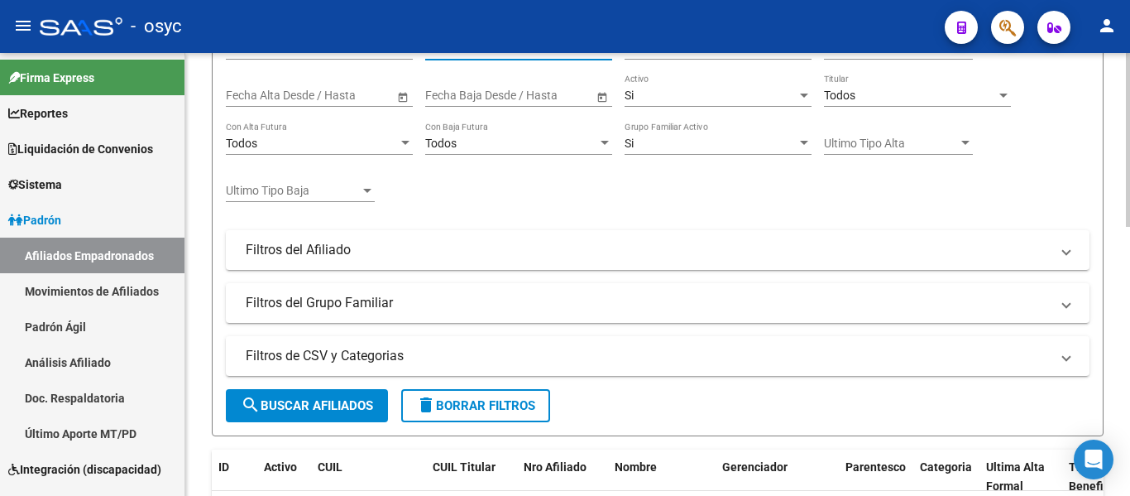
type input "50083785"
click at [320, 412] on span "search Buscar Afiliados" at bounding box center [307, 405] width 132 height 15
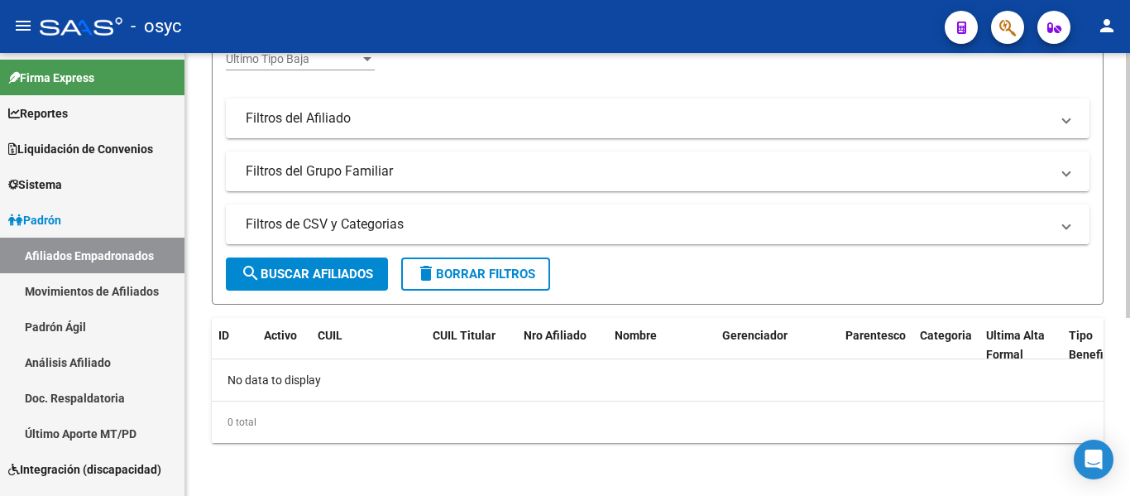
scroll to position [214, 0]
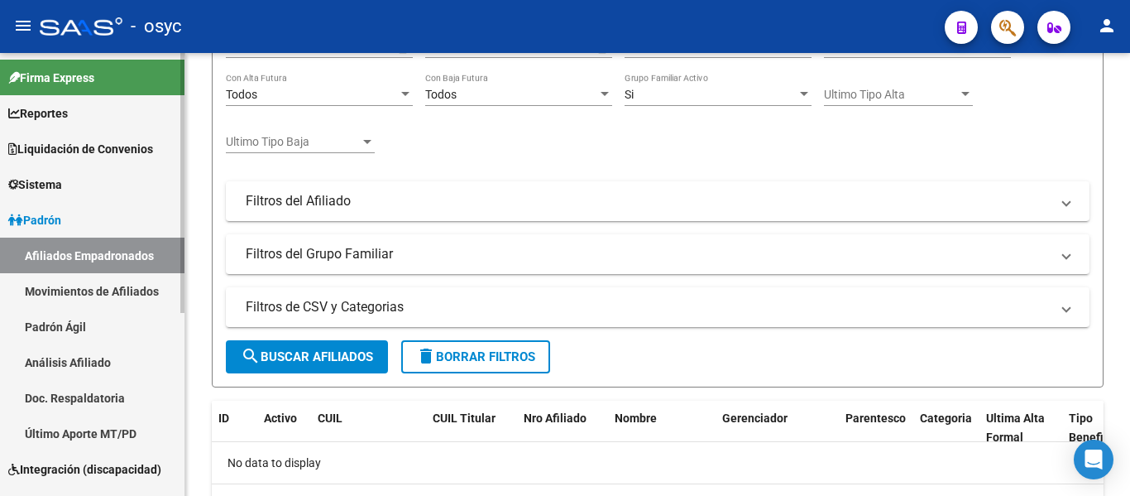
click at [139, 325] on link "Padrón Ágil" at bounding box center [92, 327] width 185 height 36
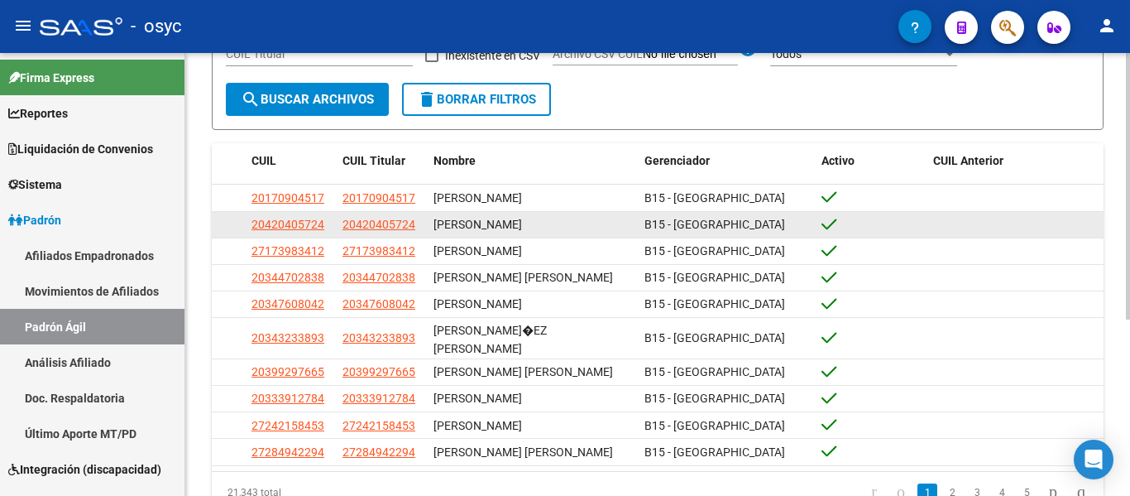
click at [602, 218] on div "[PERSON_NAME]" at bounding box center [533, 224] width 198 height 19
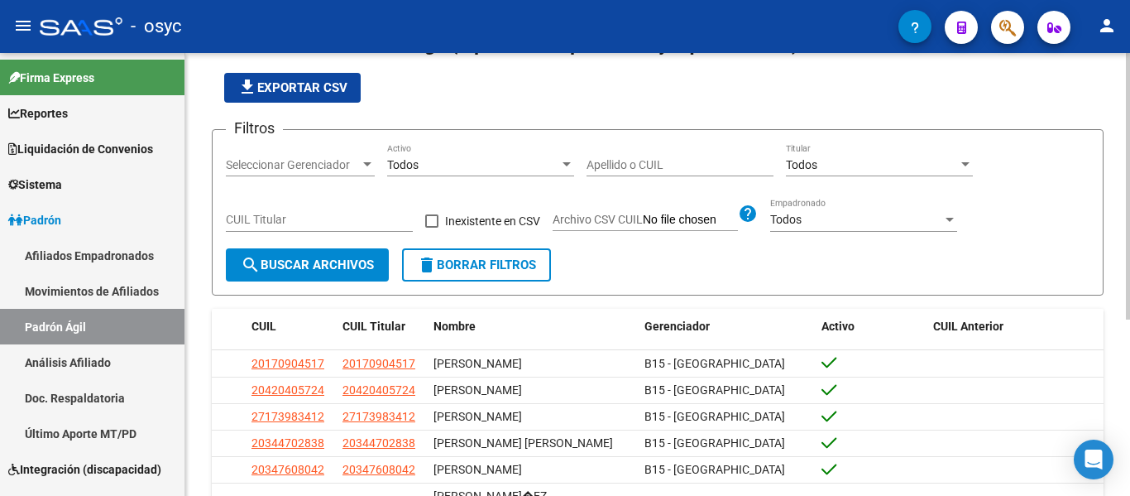
click at [615, 165] on input "Apellido o CUIL" at bounding box center [680, 165] width 187 height 14
paste input "40950945"
click at [305, 277] on button "search Buscar Archivos" at bounding box center [307, 264] width 163 height 33
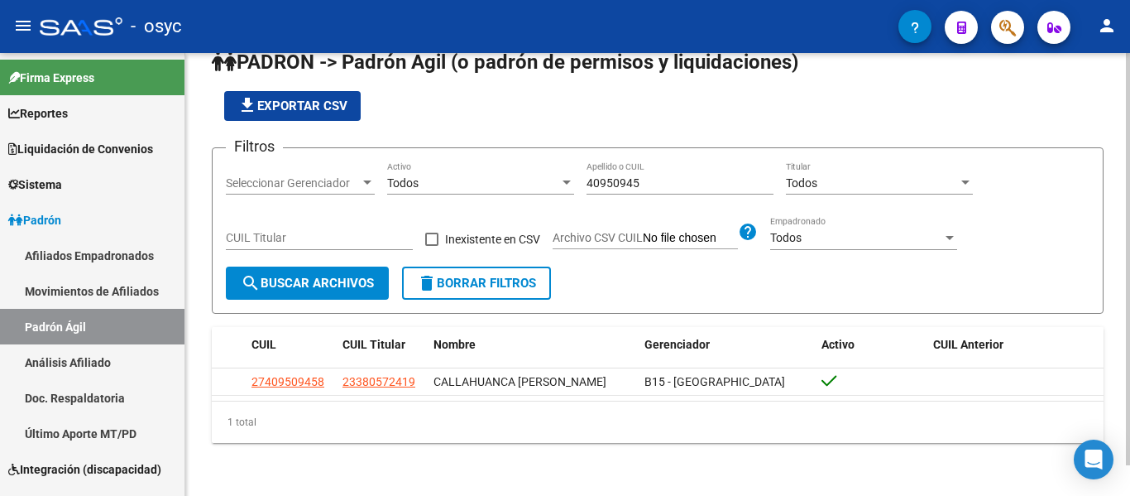
scroll to position [33, 0]
click at [631, 179] on input "40950945" at bounding box center [680, 183] width 187 height 14
paste input "51332909"
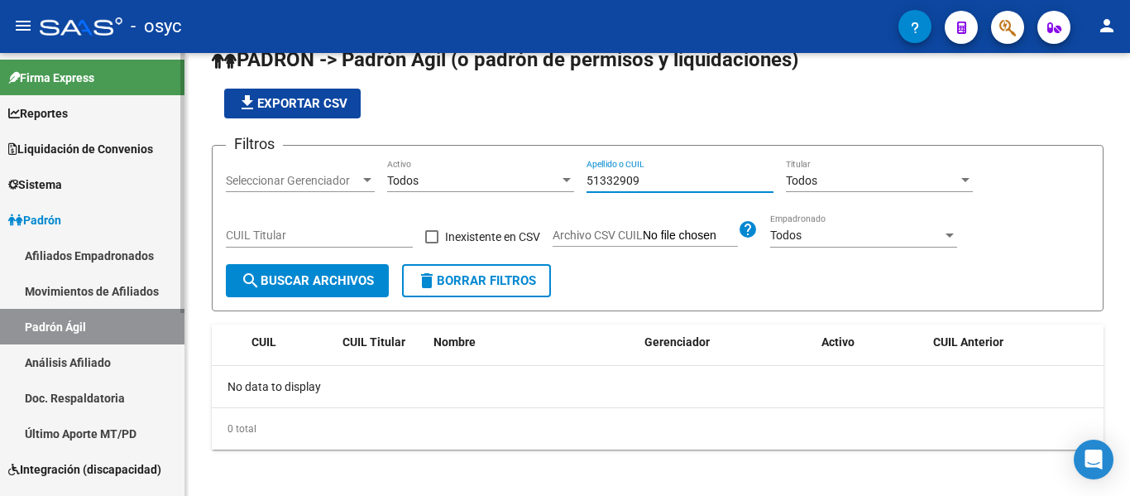
type input "51332909"
click at [80, 248] on link "Afiliados Empadronados" at bounding box center [92, 255] width 185 height 36
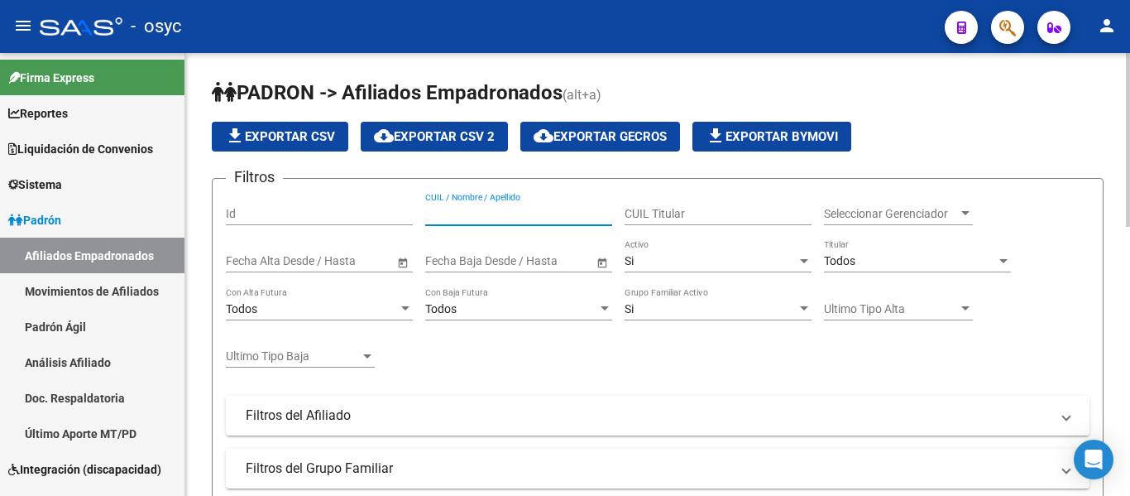
click at [501, 216] on input "CUIL / Nombre / Apellido" at bounding box center [518, 214] width 187 height 14
paste input "51332909"
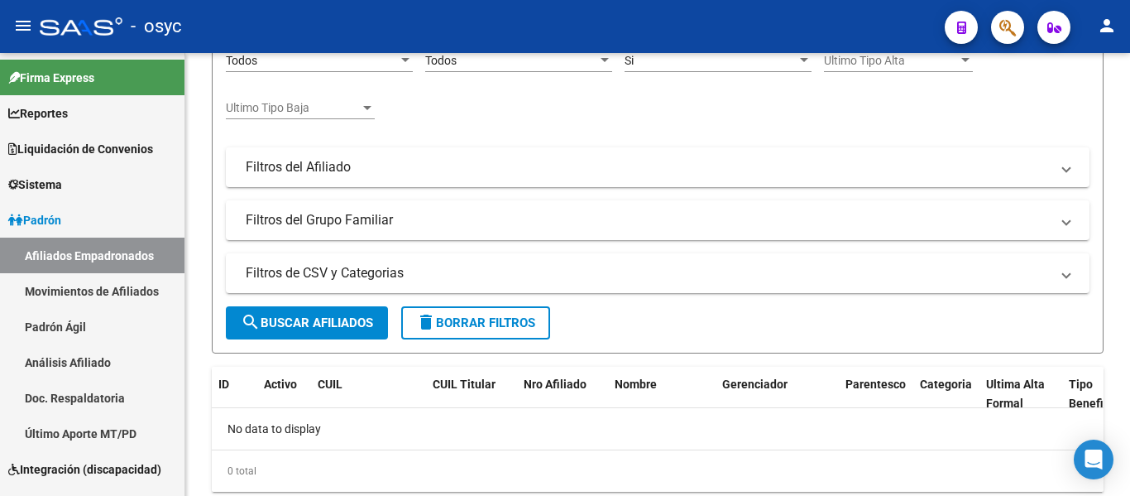
type input "51332909"
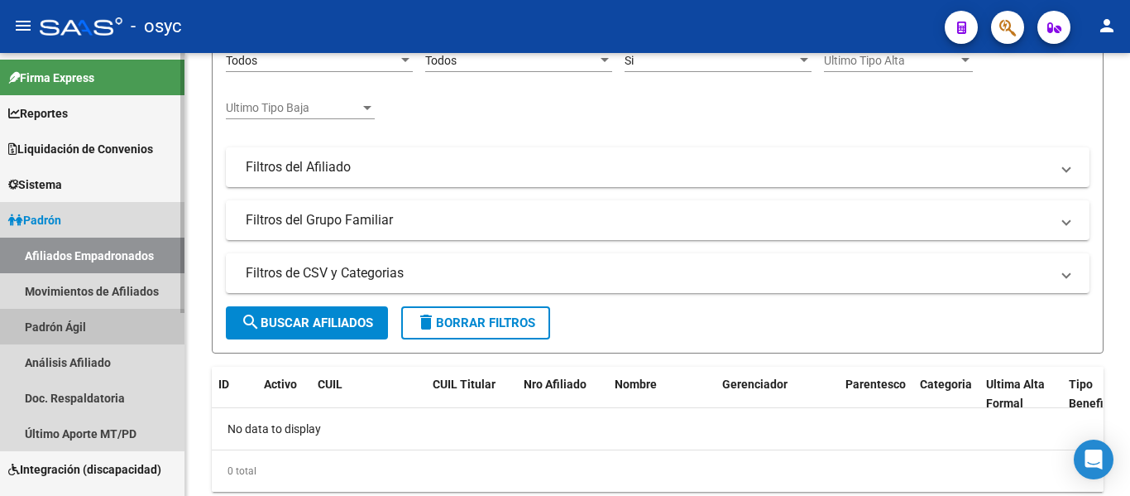
click at [53, 331] on link "Padrón Ágil" at bounding box center [92, 327] width 185 height 36
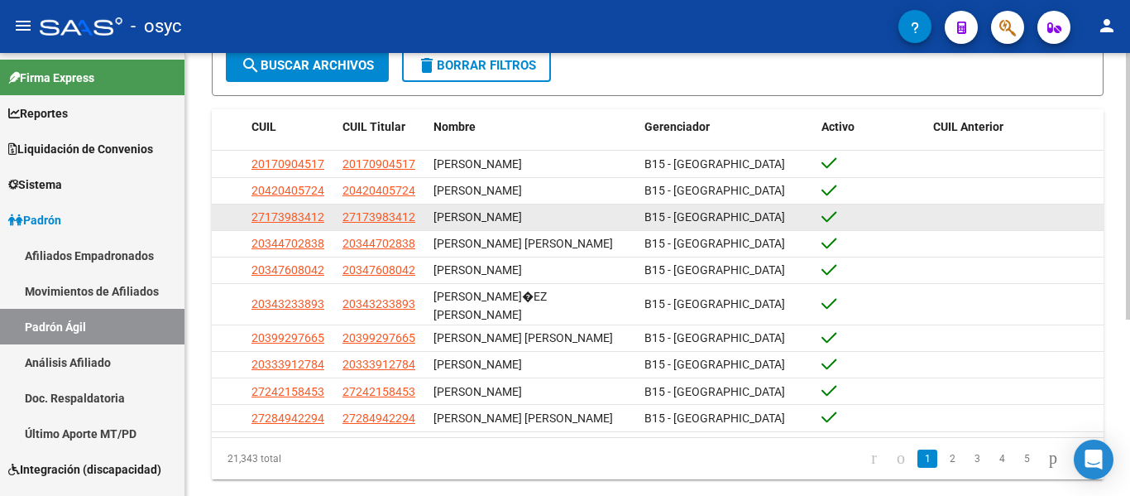
scroll to position [83, 0]
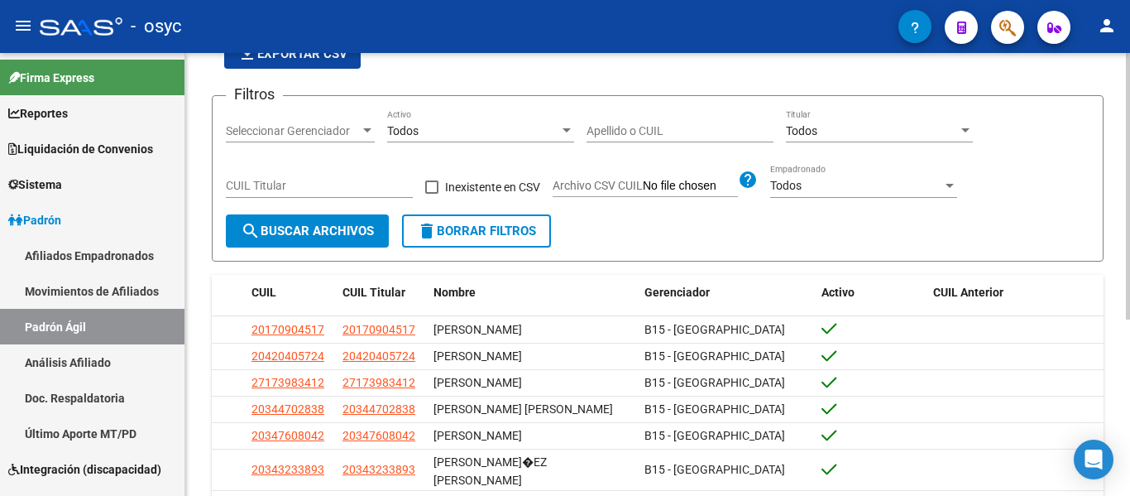
click at [596, 126] on input "Apellido o CUIL" at bounding box center [680, 131] width 187 height 14
paste input "29660163"
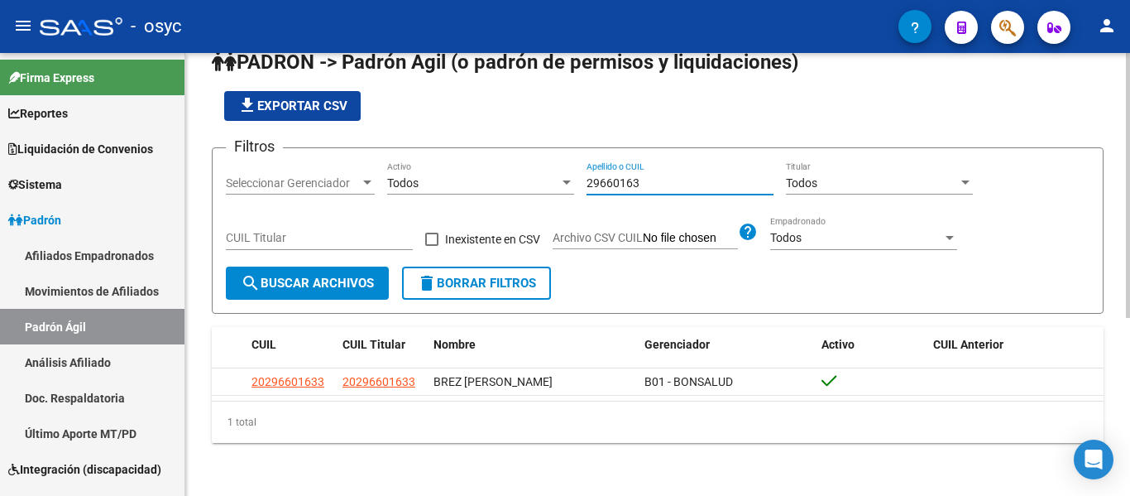
scroll to position [33, 0]
click at [626, 187] on input "29660163" at bounding box center [680, 183] width 187 height 14
paste input "56113067"
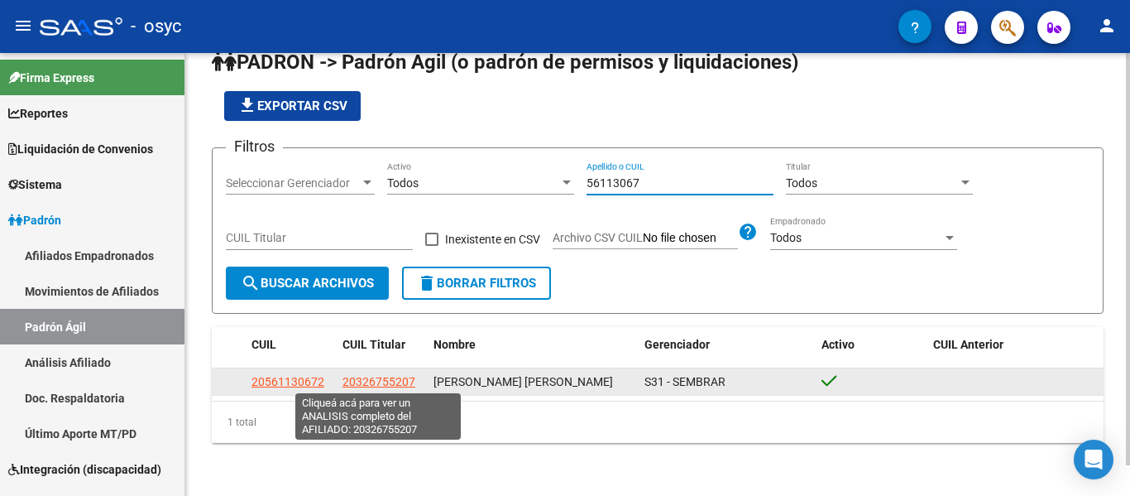
type input "56113067"
click at [391, 377] on span "20326755207" at bounding box center [379, 381] width 73 height 13
type textarea "20326755207"
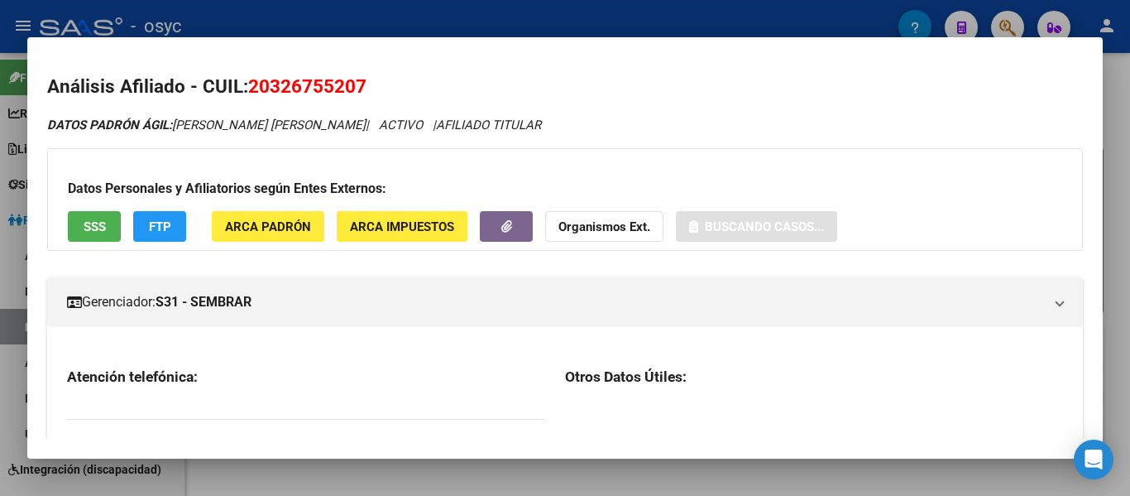
click at [308, 90] on span "20326755207" at bounding box center [307, 86] width 118 height 22
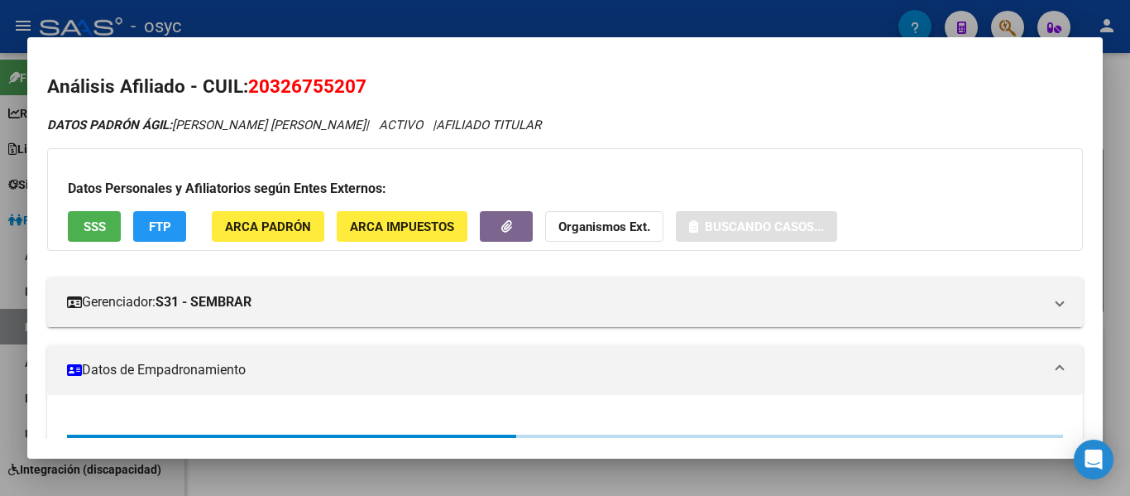
click at [308, 90] on span "20326755207" at bounding box center [307, 86] width 118 height 22
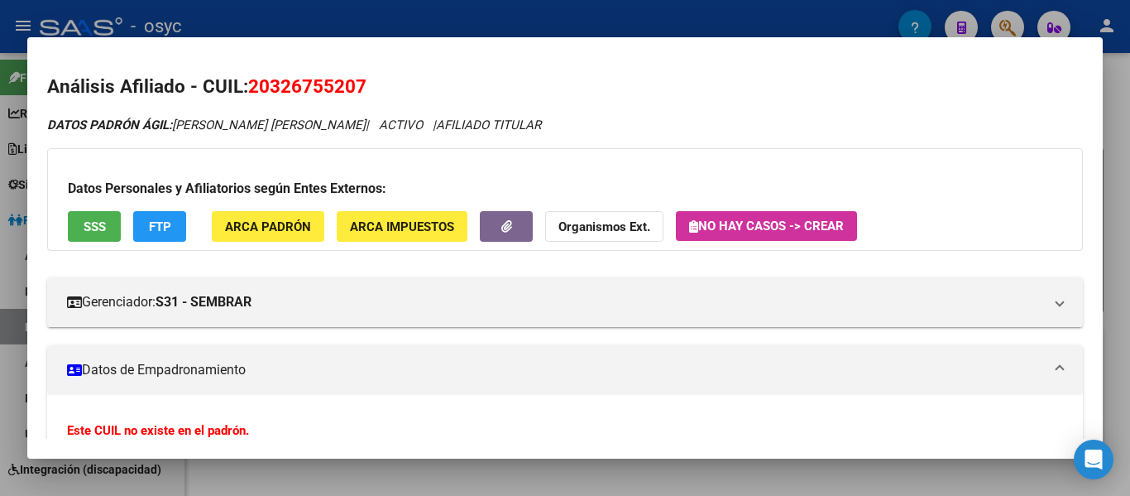
click at [263, 84] on span "20326755207" at bounding box center [307, 86] width 118 height 22
copy h2 "Análisis Afiliado - CUIL: 20326755207"
click at [271, 90] on span "20326755207" at bounding box center [307, 86] width 118 height 22
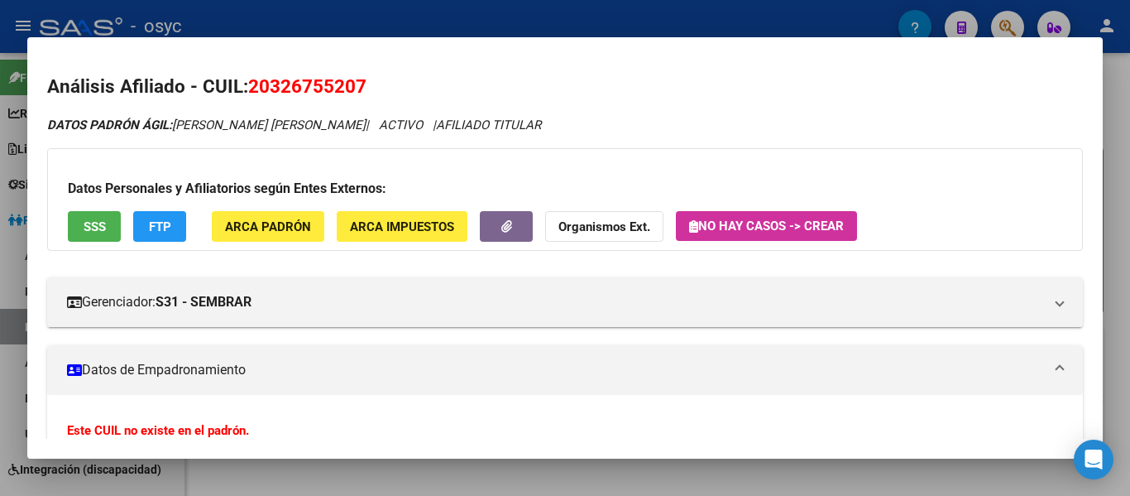
click at [271, 90] on span "20326755207" at bounding box center [307, 86] width 118 height 22
click at [11, 49] on div at bounding box center [565, 248] width 1130 height 496
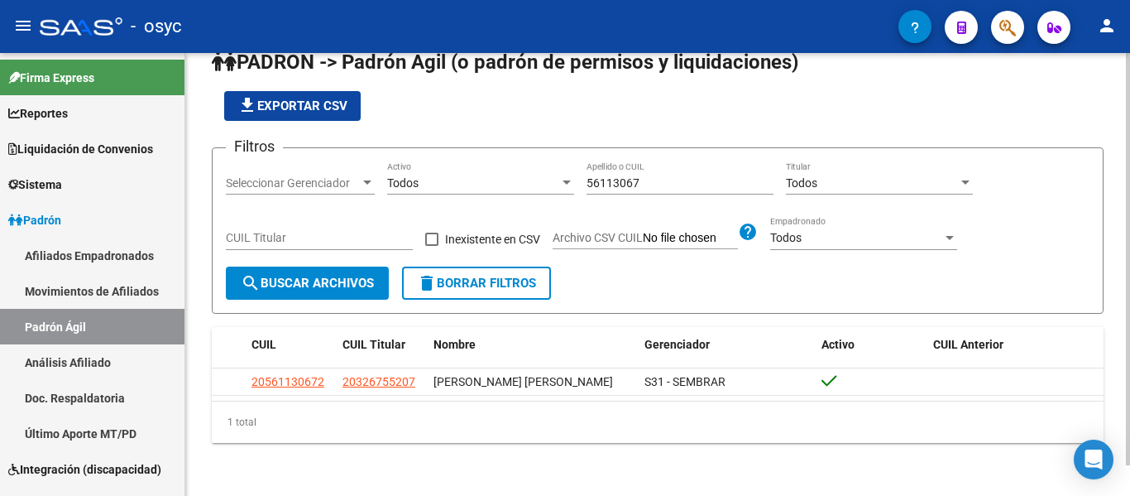
click at [622, 180] on input "56113067" at bounding box center [680, 183] width 187 height 14
paste input "19061496"
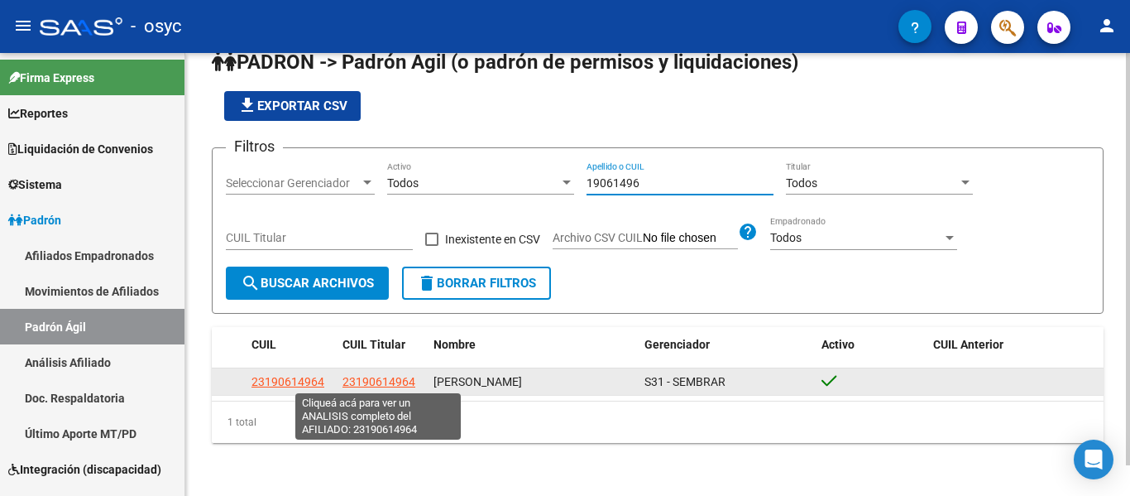
type input "19061496"
click at [392, 379] on span "23190614964" at bounding box center [379, 381] width 73 height 13
type textarea "23190614964"
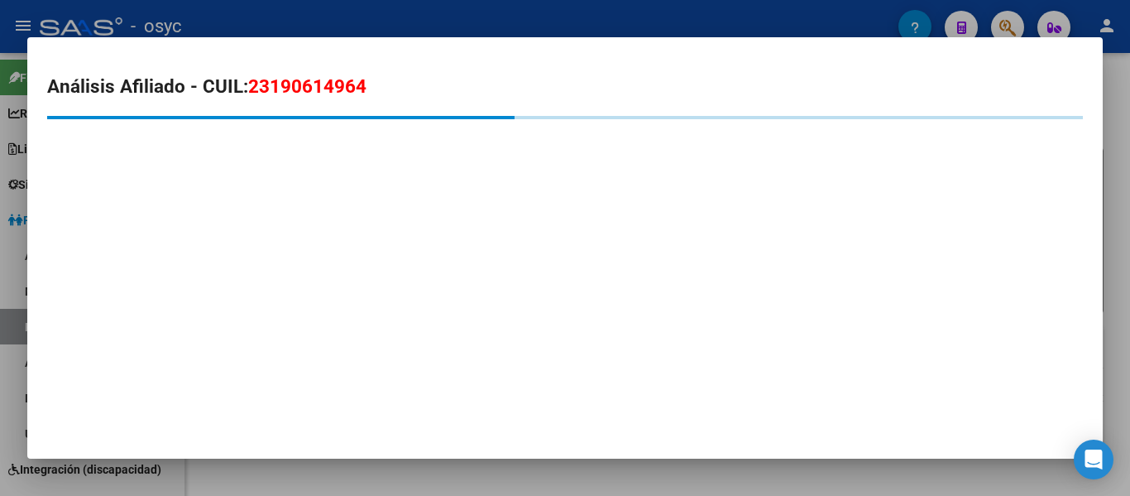
click at [333, 94] on span "23190614964" at bounding box center [307, 86] width 118 height 22
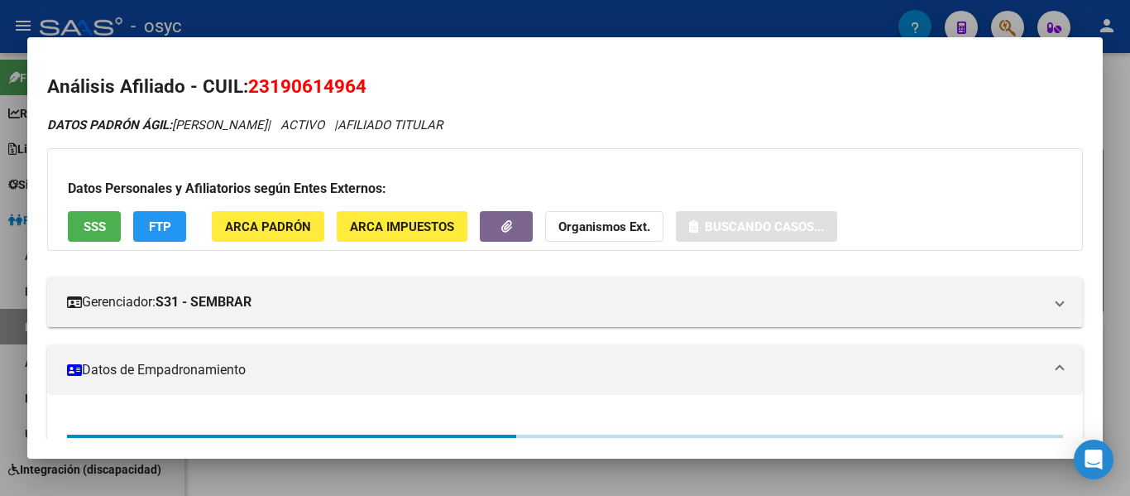
copy span "23190614964"
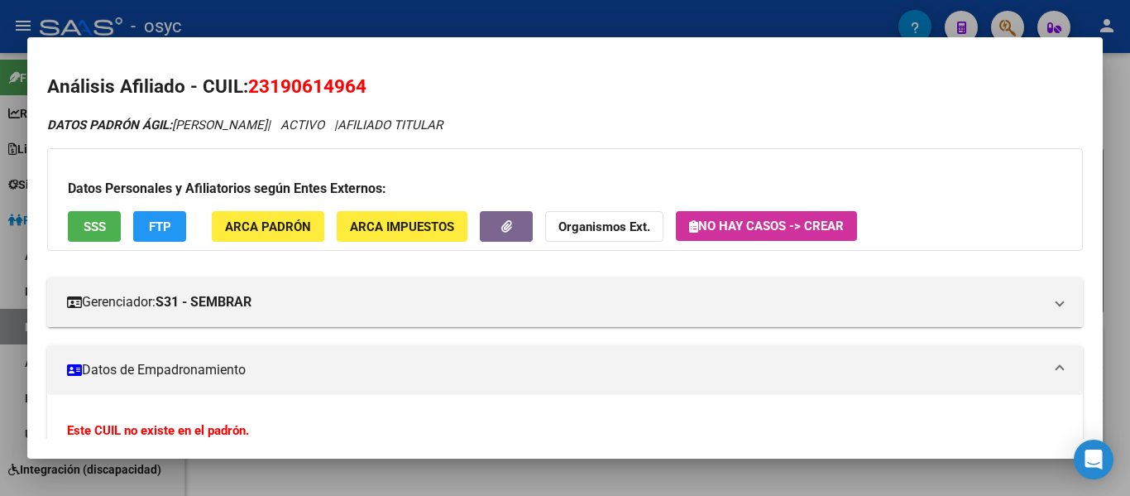
click at [824, 18] on div at bounding box center [565, 248] width 1130 height 496
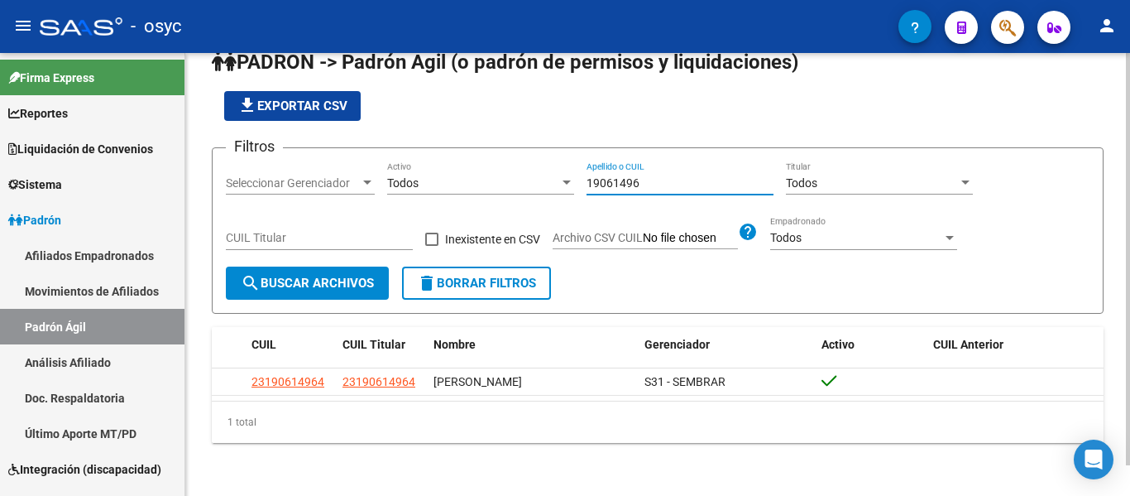
click at [631, 176] on input "19061496" at bounding box center [680, 183] width 187 height 14
click at [667, 172] on div "19061496 Apellido o CUIL" at bounding box center [680, 177] width 187 height 33
click at [665, 186] on input "19061496" at bounding box center [680, 183] width 187 height 14
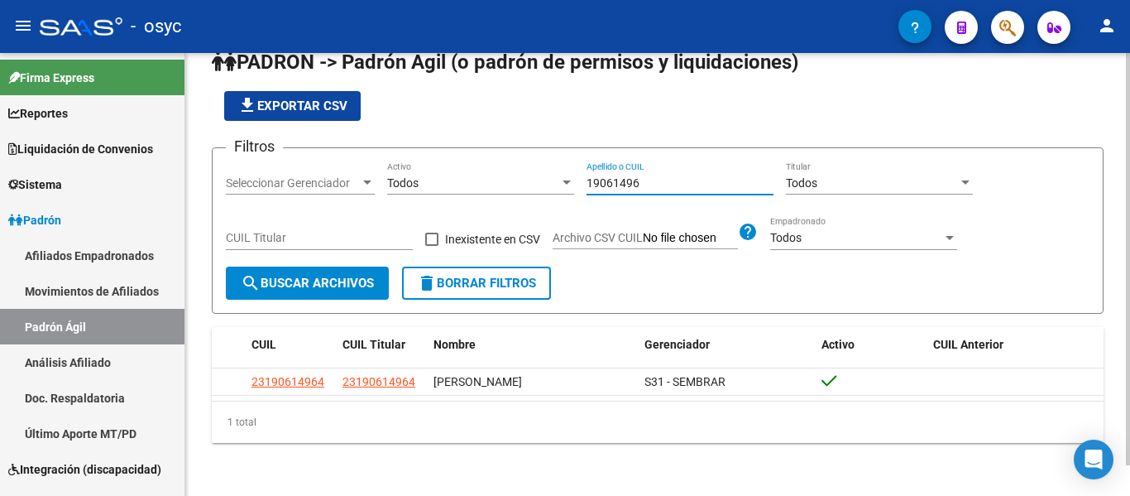
click at [665, 186] on input "19061496" at bounding box center [680, 183] width 187 height 14
paste input "3172112"
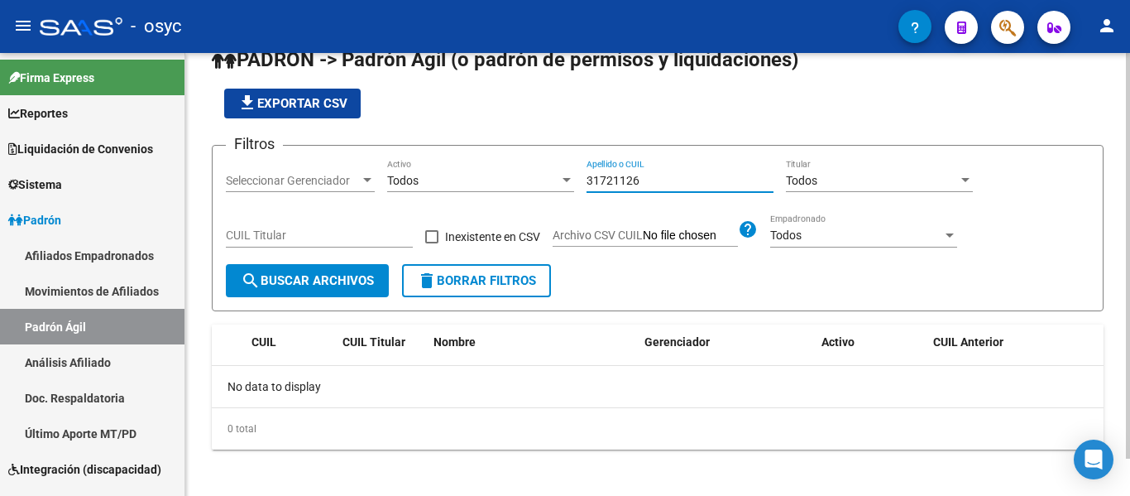
click at [661, 190] on div "31721126 Apellido o CUIL" at bounding box center [680, 175] width 187 height 33
click at [662, 185] on input "31721126" at bounding box center [680, 181] width 187 height 14
click at [662, 184] on input "31721126" at bounding box center [680, 181] width 187 height 14
paste input "0160693"
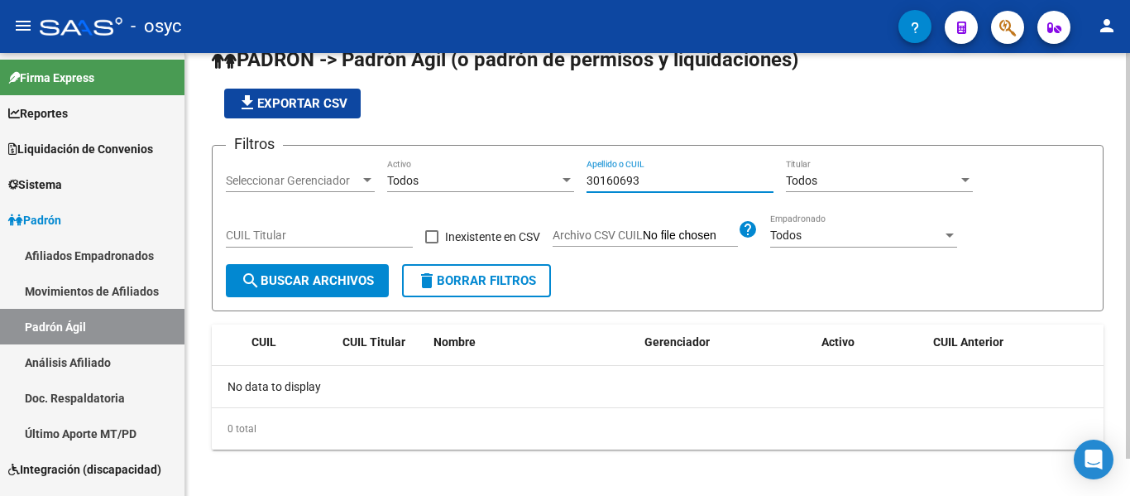
click at [599, 174] on input "30160693" at bounding box center [680, 181] width 187 height 14
paste input "8"
click at [338, 273] on button "search Buscar Archivos" at bounding box center [307, 280] width 163 height 33
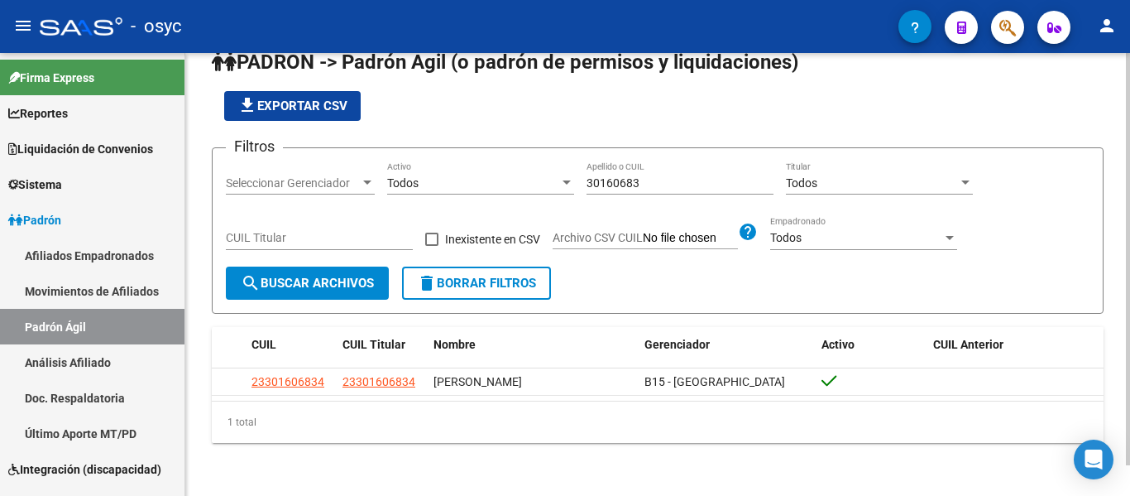
click at [644, 194] on div "30160683 Apellido o CUIL" at bounding box center [680, 184] width 187 height 47
click at [643, 189] on div "30160683 Apellido o CUIL" at bounding box center [680, 177] width 187 height 33
click at [643, 179] on input "30160683" at bounding box center [680, 183] width 187 height 14
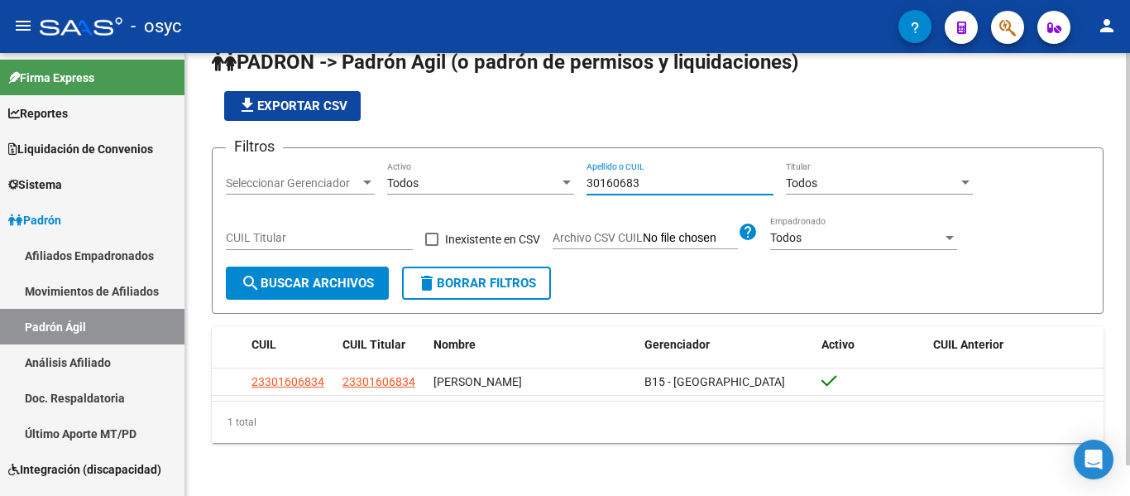
paste input "54599800"
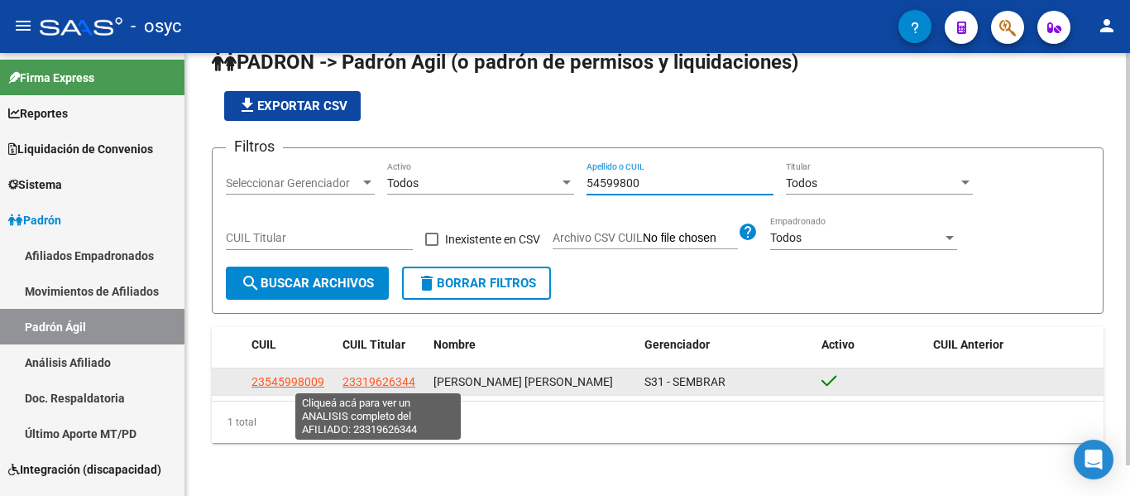
type input "54599800"
click at [370, 378] on span "23319626344" at bounding box center [379, 381] width 73 height 13
type textarea "23319626344"
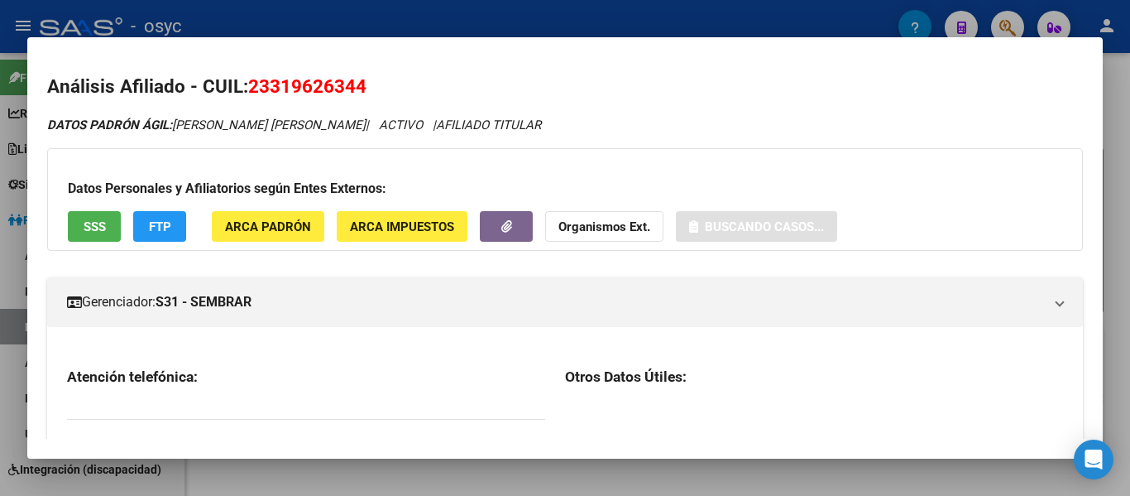
click at [294, 81] on span "23319626344" at bounding box center [307, 86] width 118 height 22
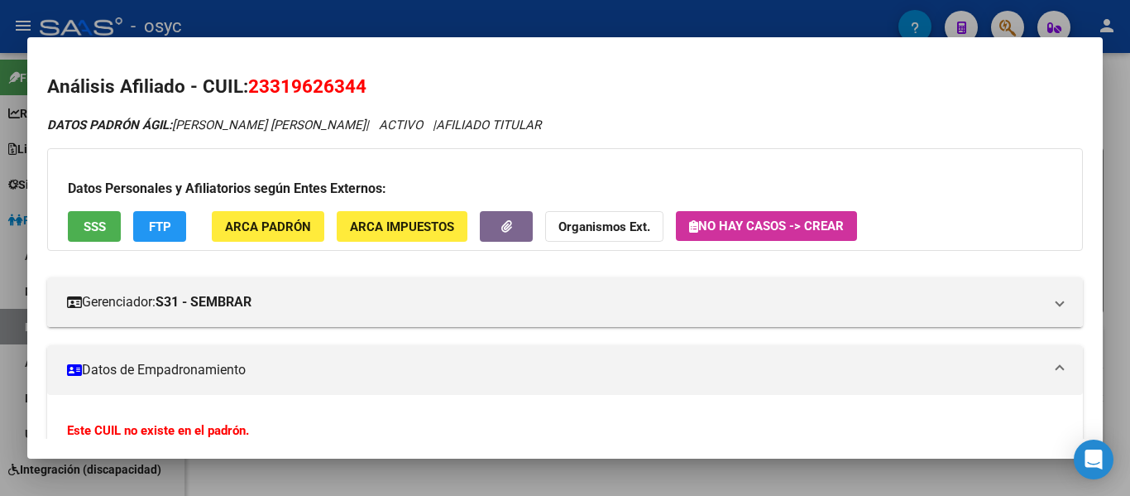
click at [324, 66] on mat-dialog-content "Análisis Afiliado - CUIL: 23319626344 DATOS PADRÓN ÁGIL: [PERSON_NAME] [PERSON_…" at bounding box center [565, 247] width 1076 height 381
click at [328, 83] on span "23319626344" at bounding box center [307, 86] width 118 height 22
copy span "23319626344"
click at [31, 116] on mat-dialog-content "Análisis Afiliado - CUIL: 23319626344 DATOS PADRÓN ÁGIL: [PERSON_NAME] [PERSON_…" at bounding box center [565, 247] width 1076 height 381
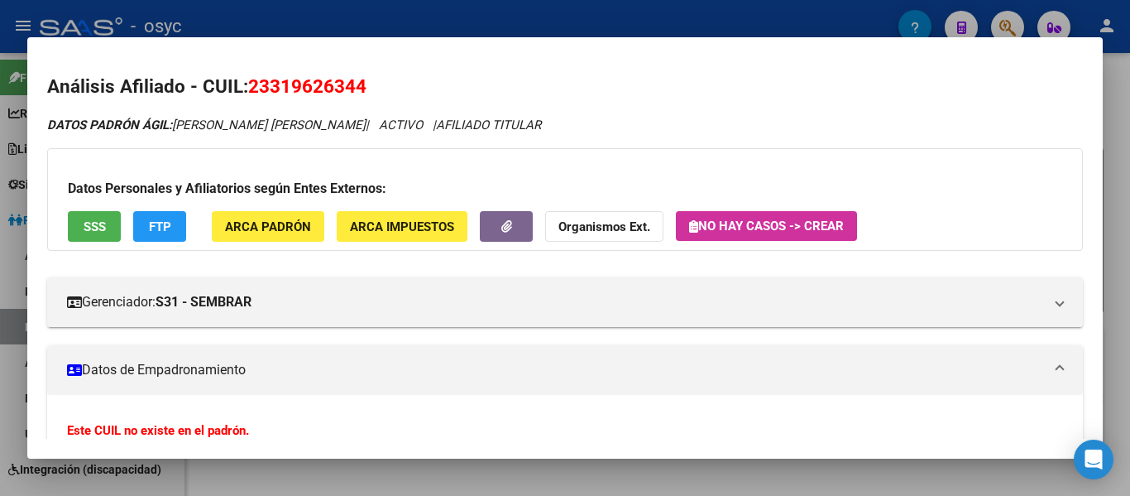
click at [15, 137] on div at bounding box center [565, 248] width 1130 height 496
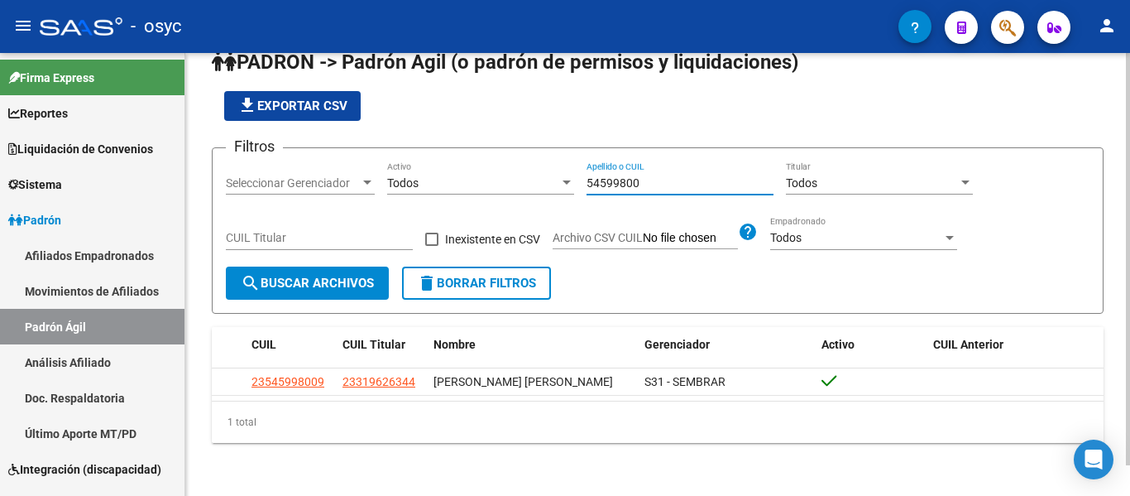
click at [633, 181] on input "54599800" at bounding box center [680, 183] width 187 height 14
paste input "040419"
click at [364, 276] on span "search Buscar Archivos" at bounding box center [307, 283] width 133 height 15
click at [620, 176] on input "54040419" at bounding box center [680, 183] width 187 height 14
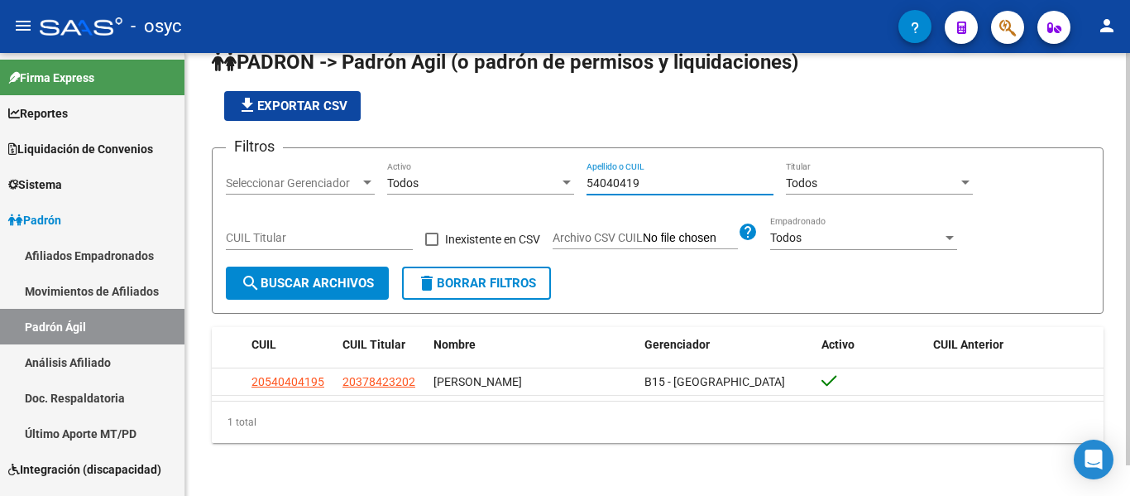
click at [620, 176] on input "54040419" at bounding box center [680, 183] width 187 height 14
paste input "48846825"
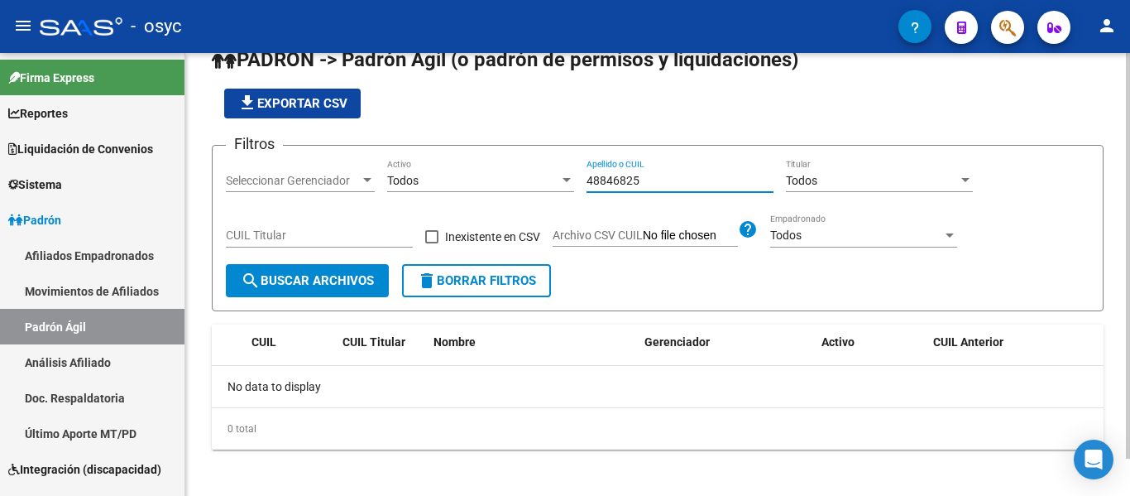
click at [636, 179] on input "48846825" at bounding box center [680, 181] width 187 height 14
paste input "30629319"
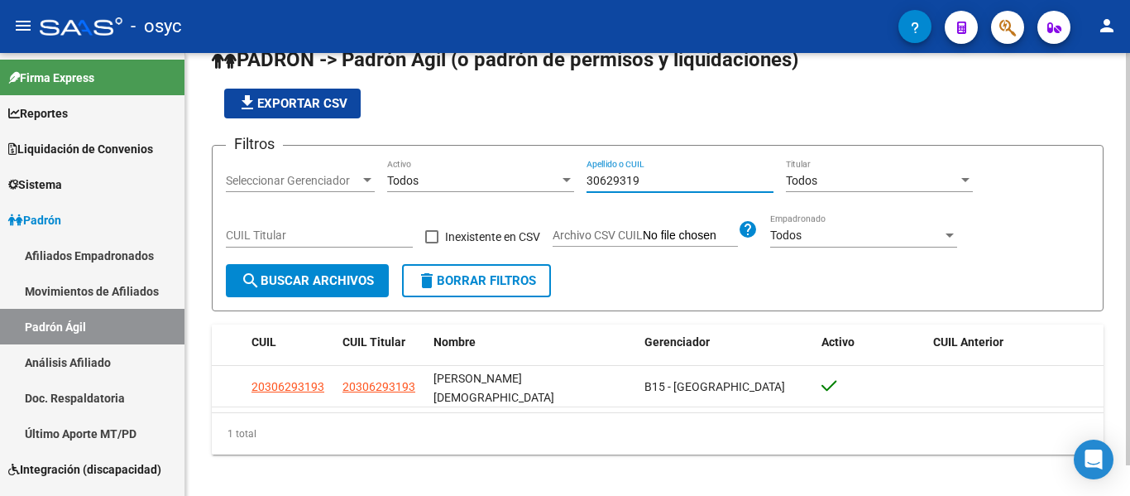
click at [624, 167] on div "30629319 Apellido o CUIL" at bounding box center [680, 175] width 187 height 33
click at [630, 175] on input "30629319" at bounding box center [680, 181] width 187 height 14
paste input "49915472"
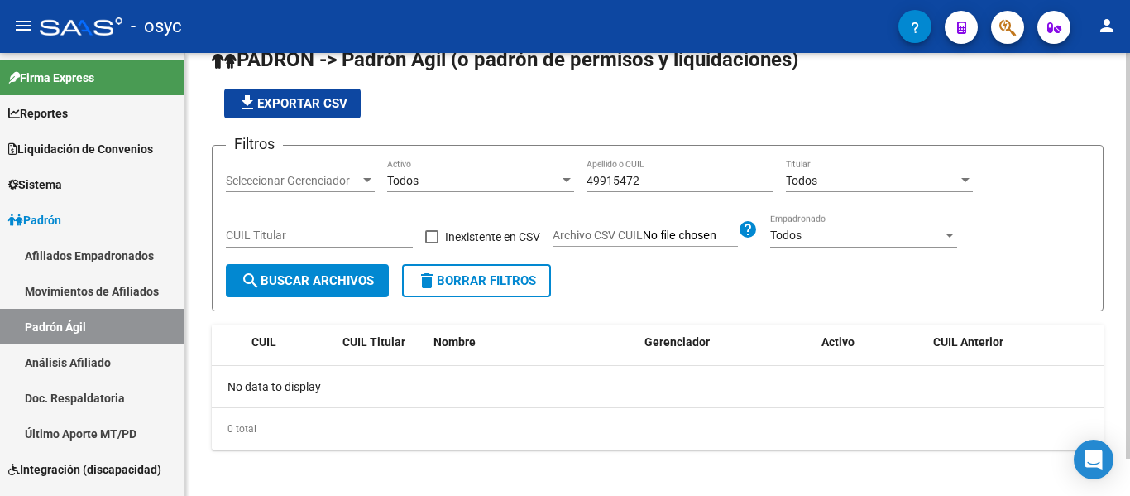
click at [639, 171] on div "49915472 Apellido o CUIL" at bounding box center [680, 175] width 187 height 33
click at [640, 175] on input "49915472" at bounding box center [680, 181] width 187 height 14
paste input "5499360"
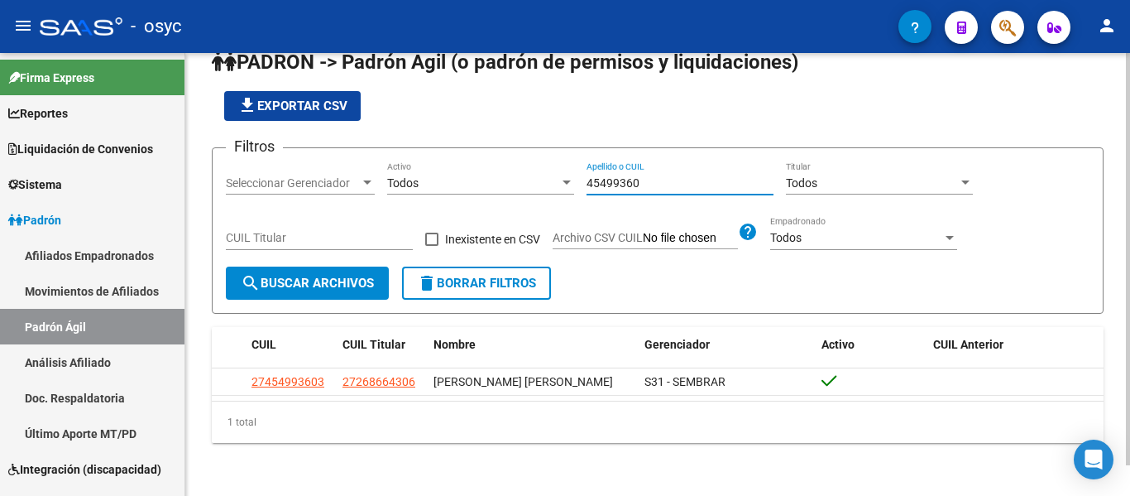
click at [611, 176] on input "45499360" at bounding box center [680, 183] width 187 height 14
paste input "6696291"
click at [614, 164] on div "46696291 Apellido o CUIL" at bounding box center [680, 177] width 187 height 33
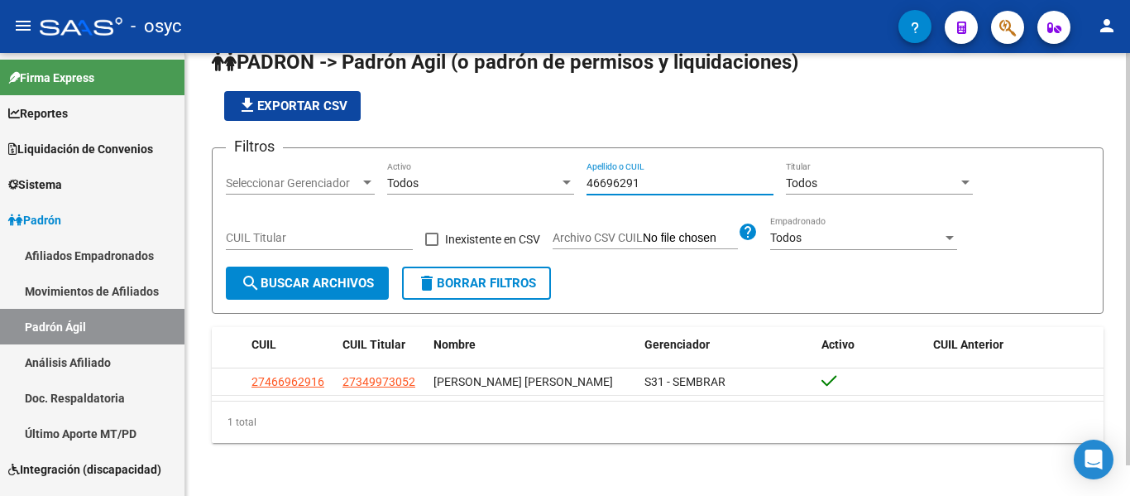
click at [616, 176] on input "46696291" at bounding box center [680, 183] width 187 height 14
paste input "7069270"
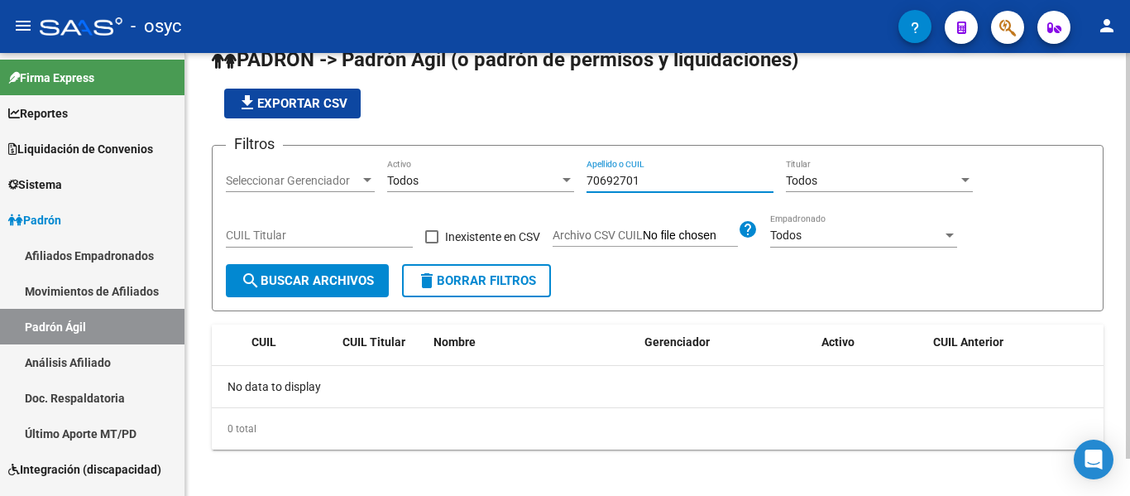
click at [650, 187] on input "70692701" at bounding box center [680, 181] width 187 height 14
paste input "55868884"
type input "55868884"
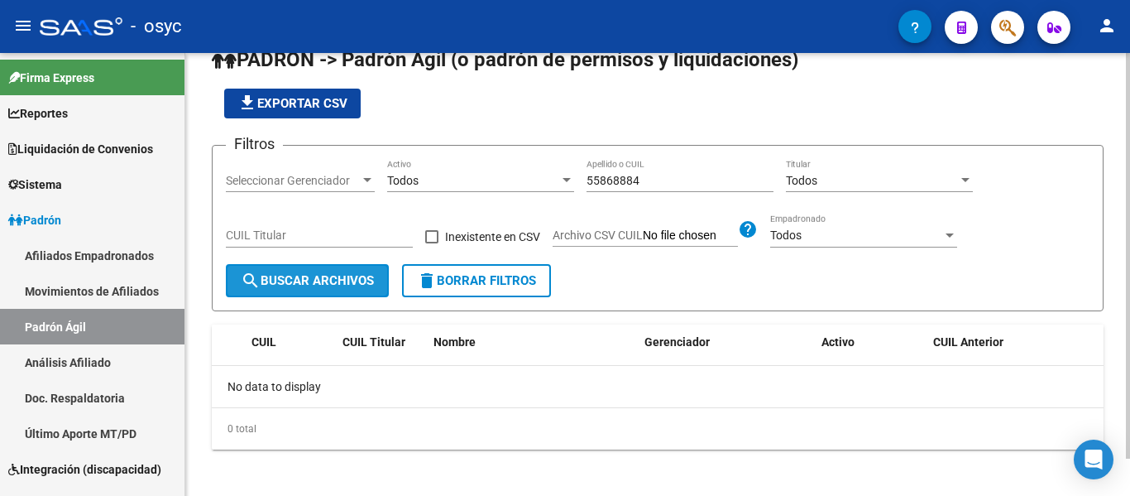
click at [329, 273] on button "search Buscar Archivos" at bounding box center [307, 280] width 163 height 33
